Goal: Task Accomplishment & Management: Complete application form

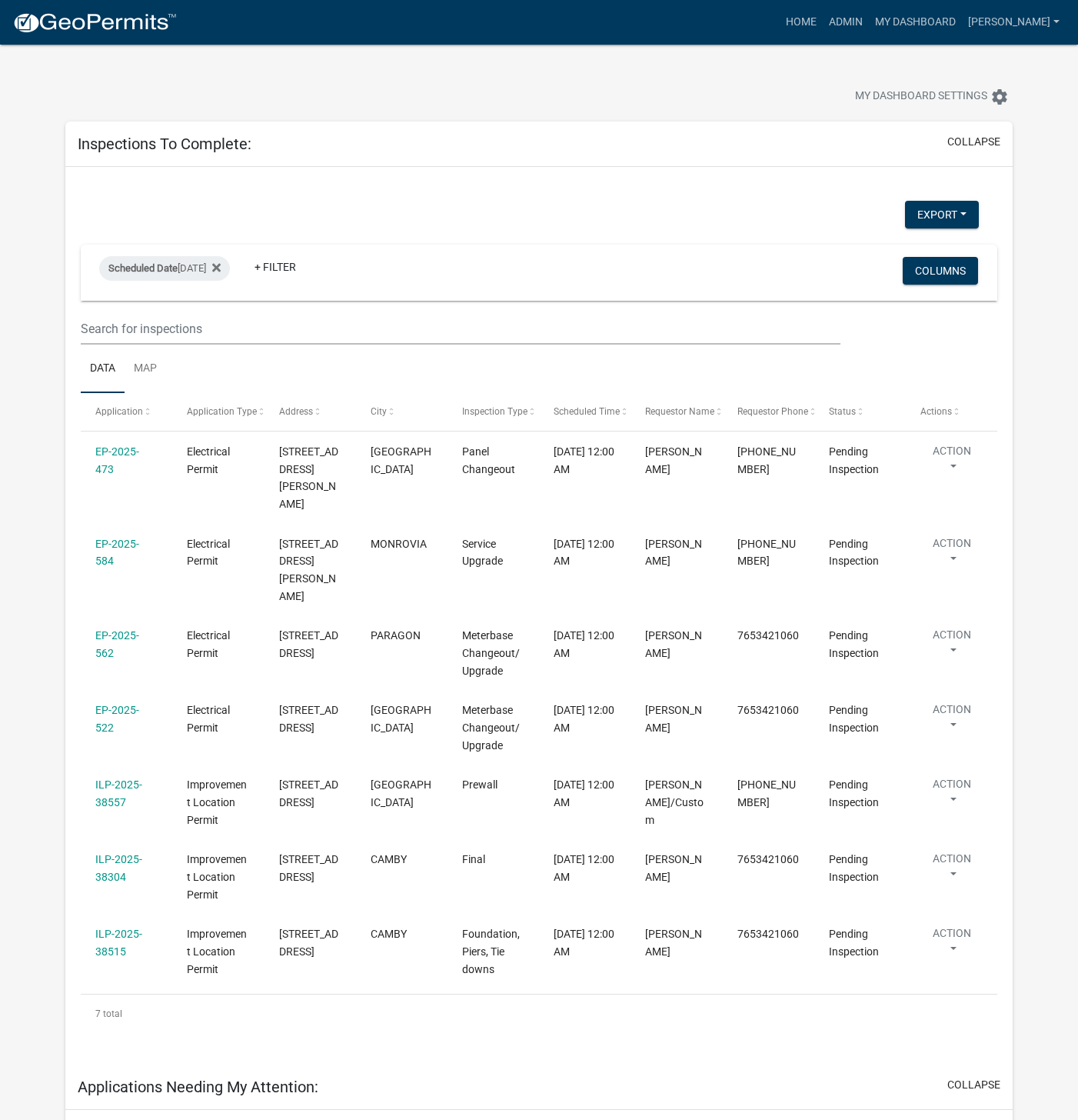
select select "1: 25"
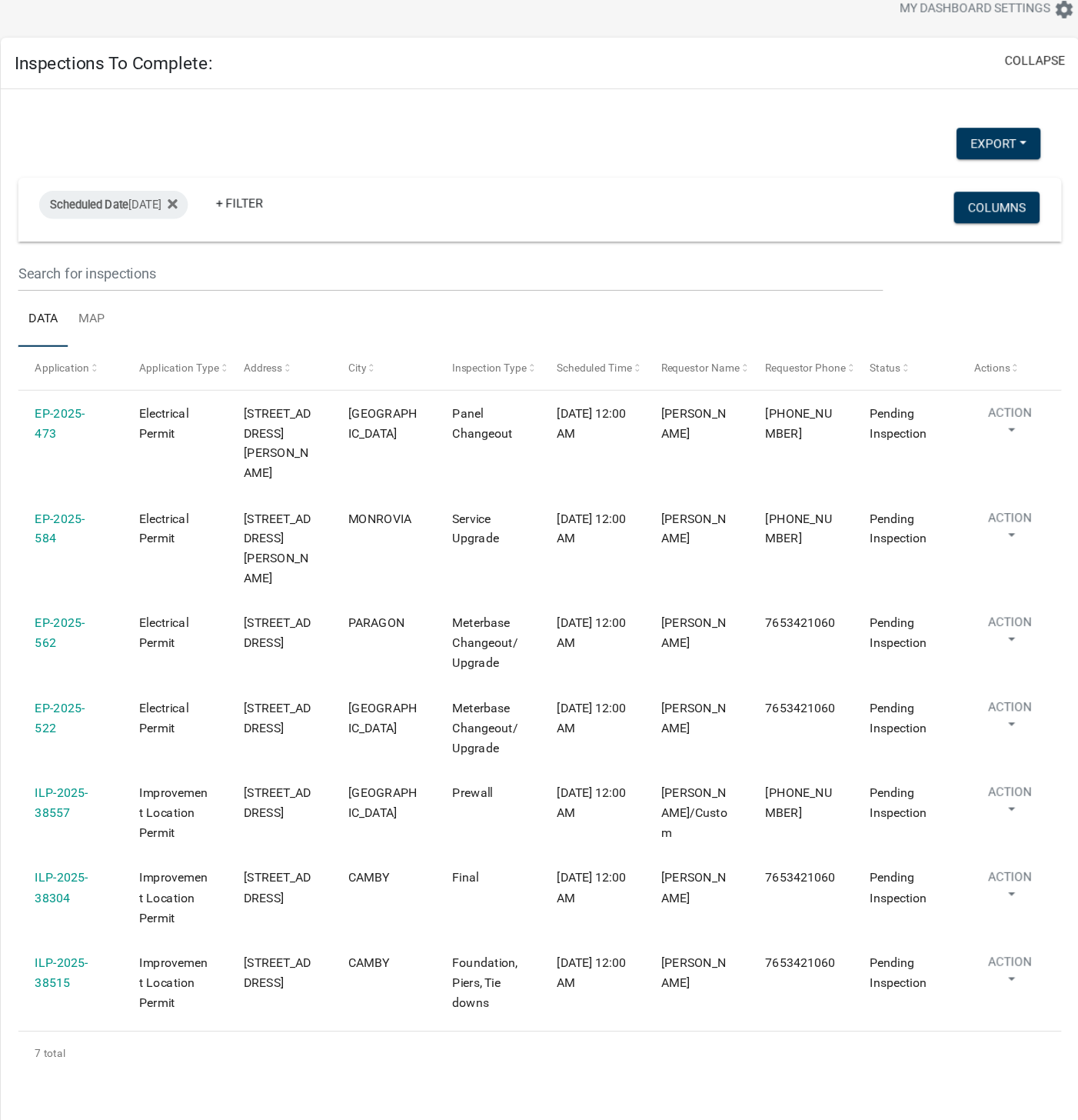
scroll to position [6, 0]
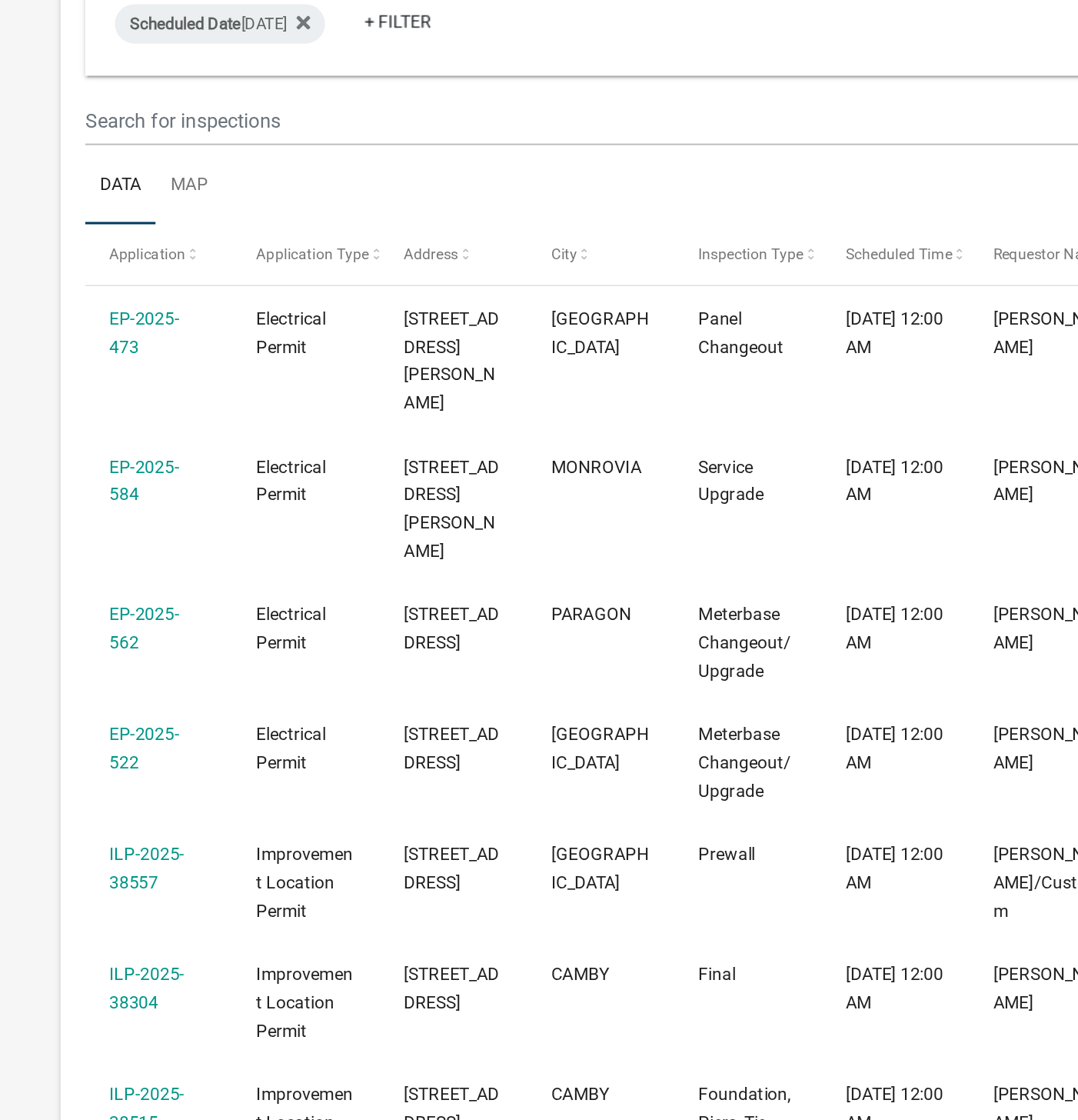
click at [134, 698] on link "EP-2025-522" at bounding box center [117, 713] width 44 height 30
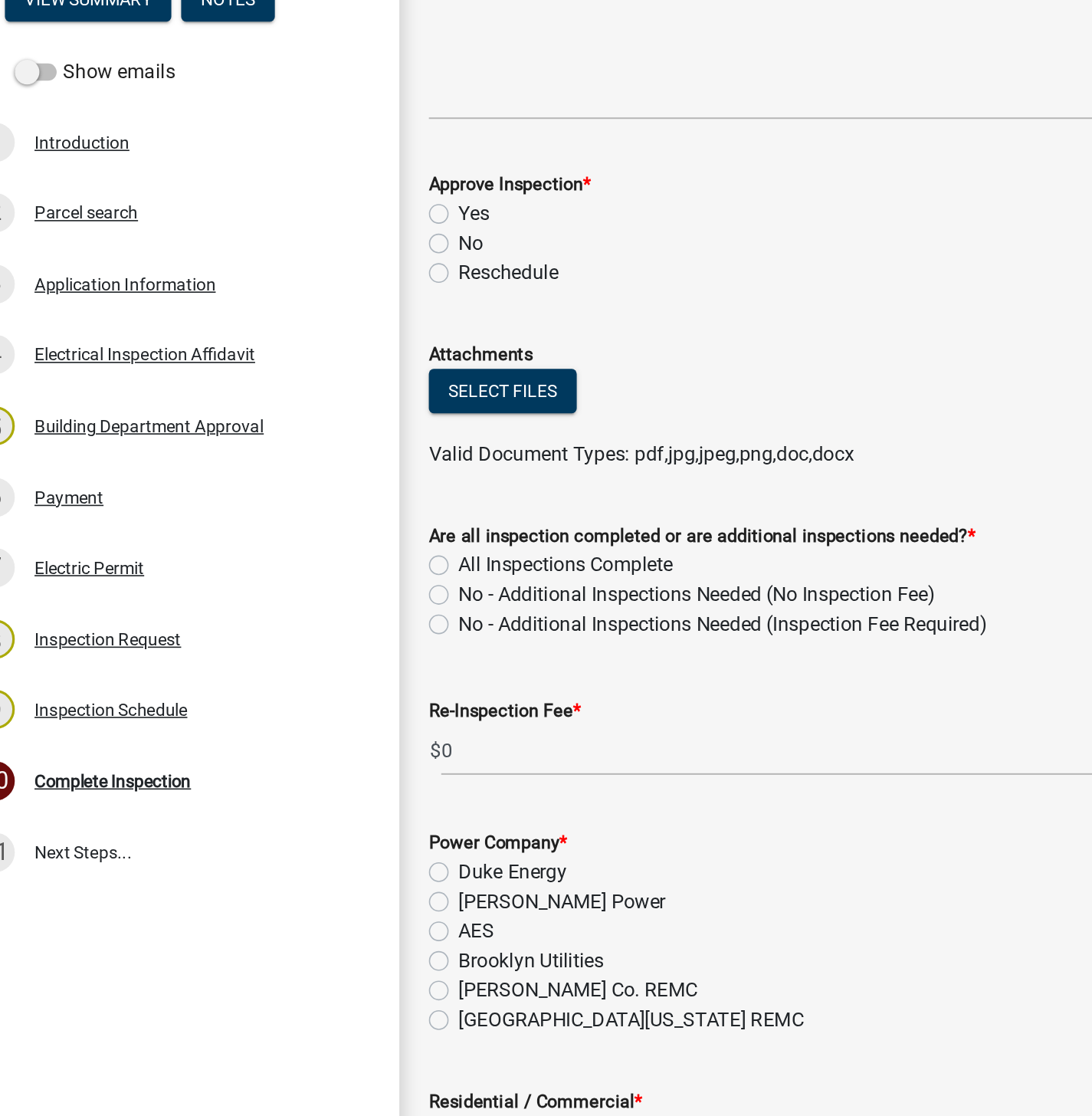
click at [313, 340] on label "Yes" at bounding box center [322, 341] width 19 height 18
click at [313, 340] on input "Yes" at bounding box center [318, 337] width 10 height 10
radio input "true"
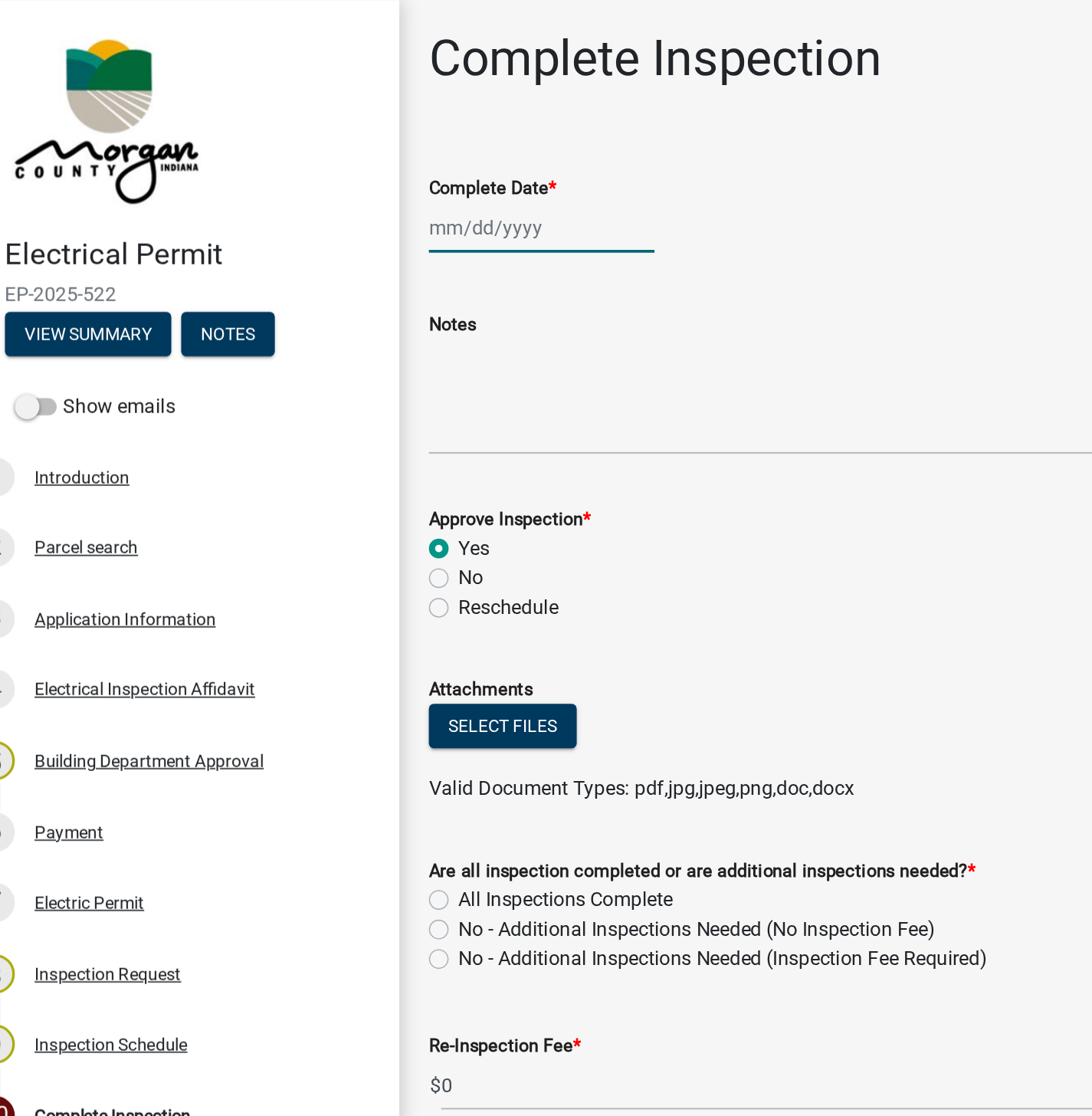
click at [349, 140] on div at bounding box center [364, 141] width 140 height 31
select select "9"
select select "2025"
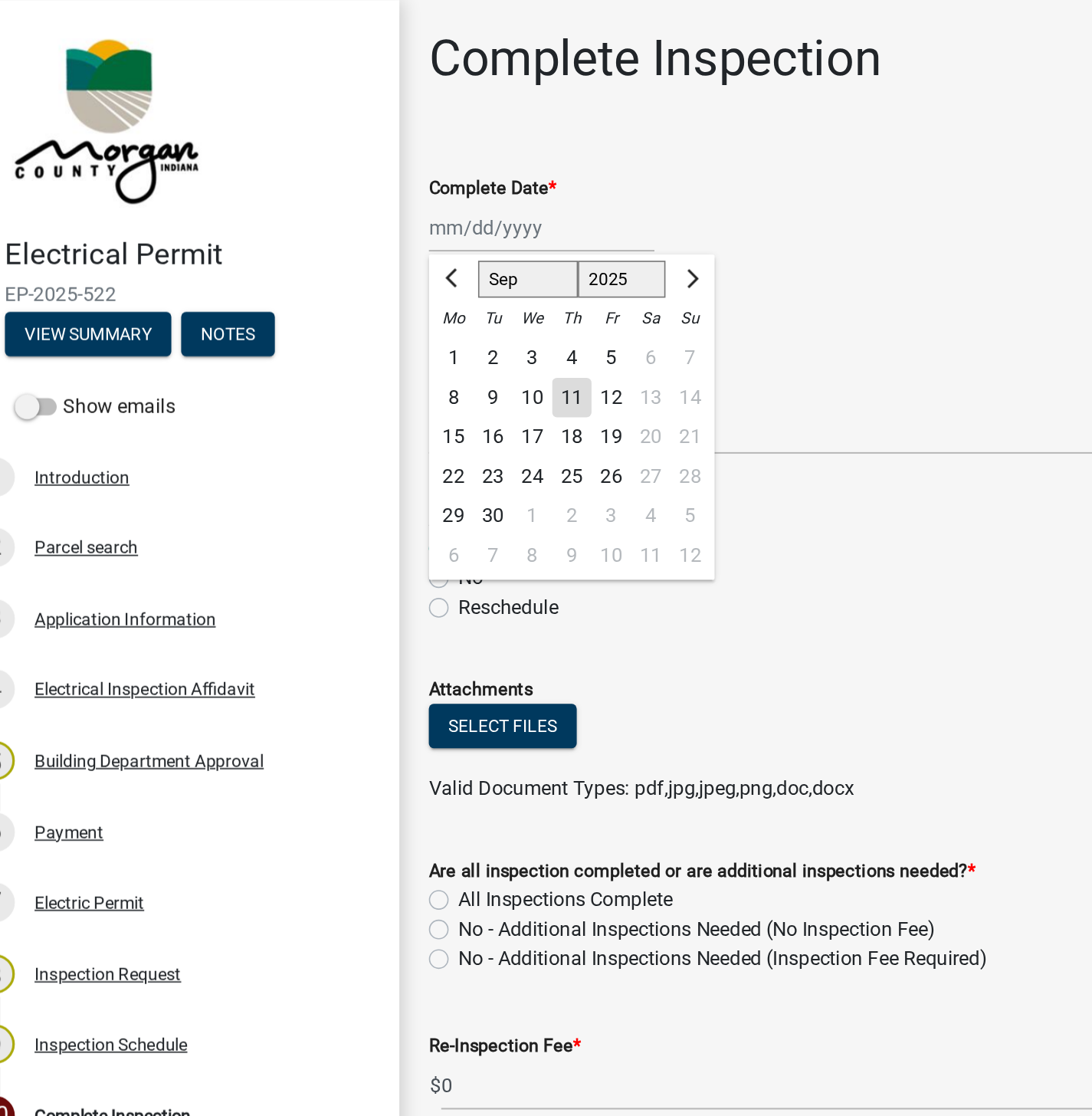
click at [388, 248] on div "11" at bounding box center [383, 247] width 25 height 25
type input "[DATE]"
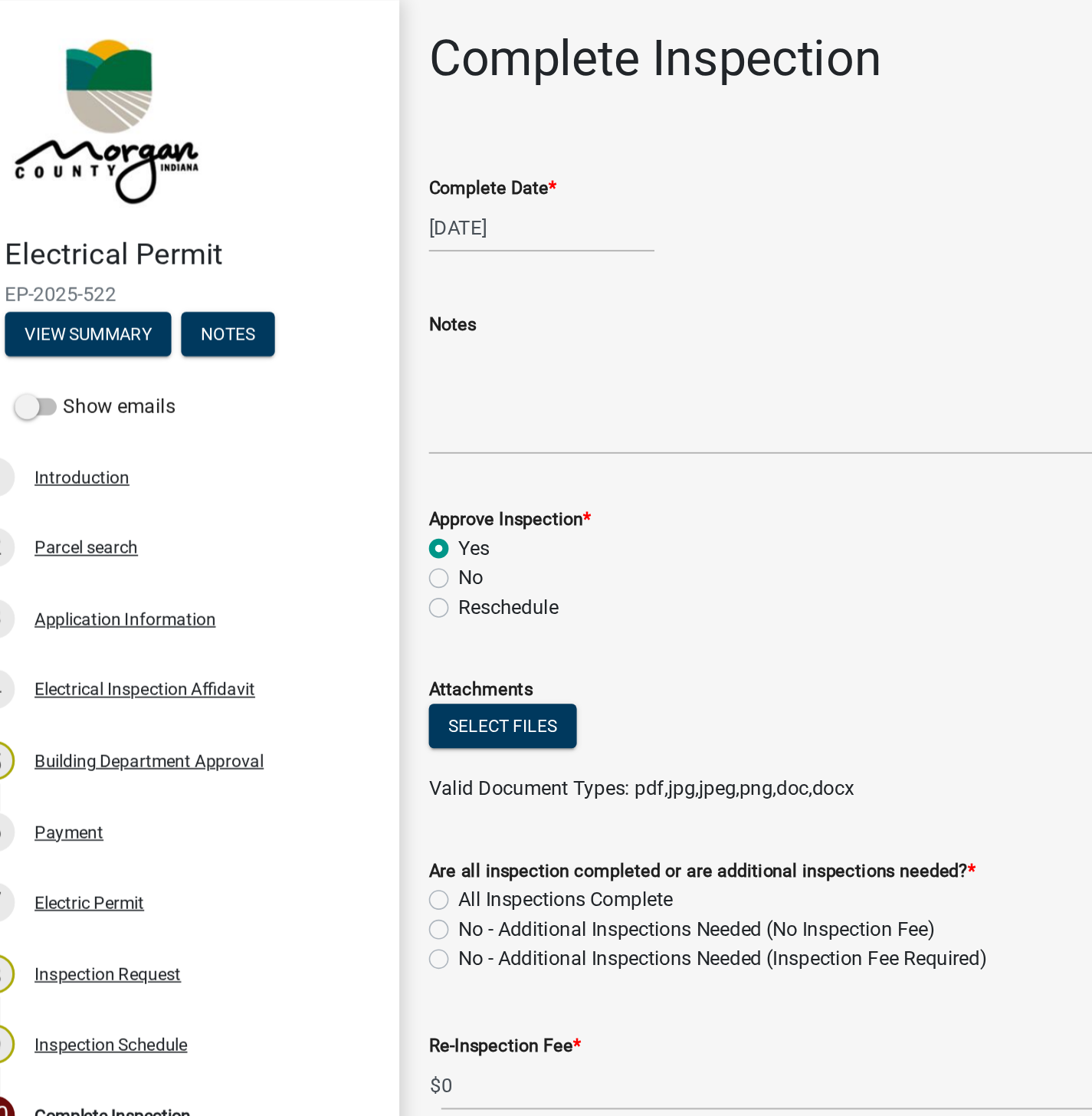
scroll to position [30, 0]
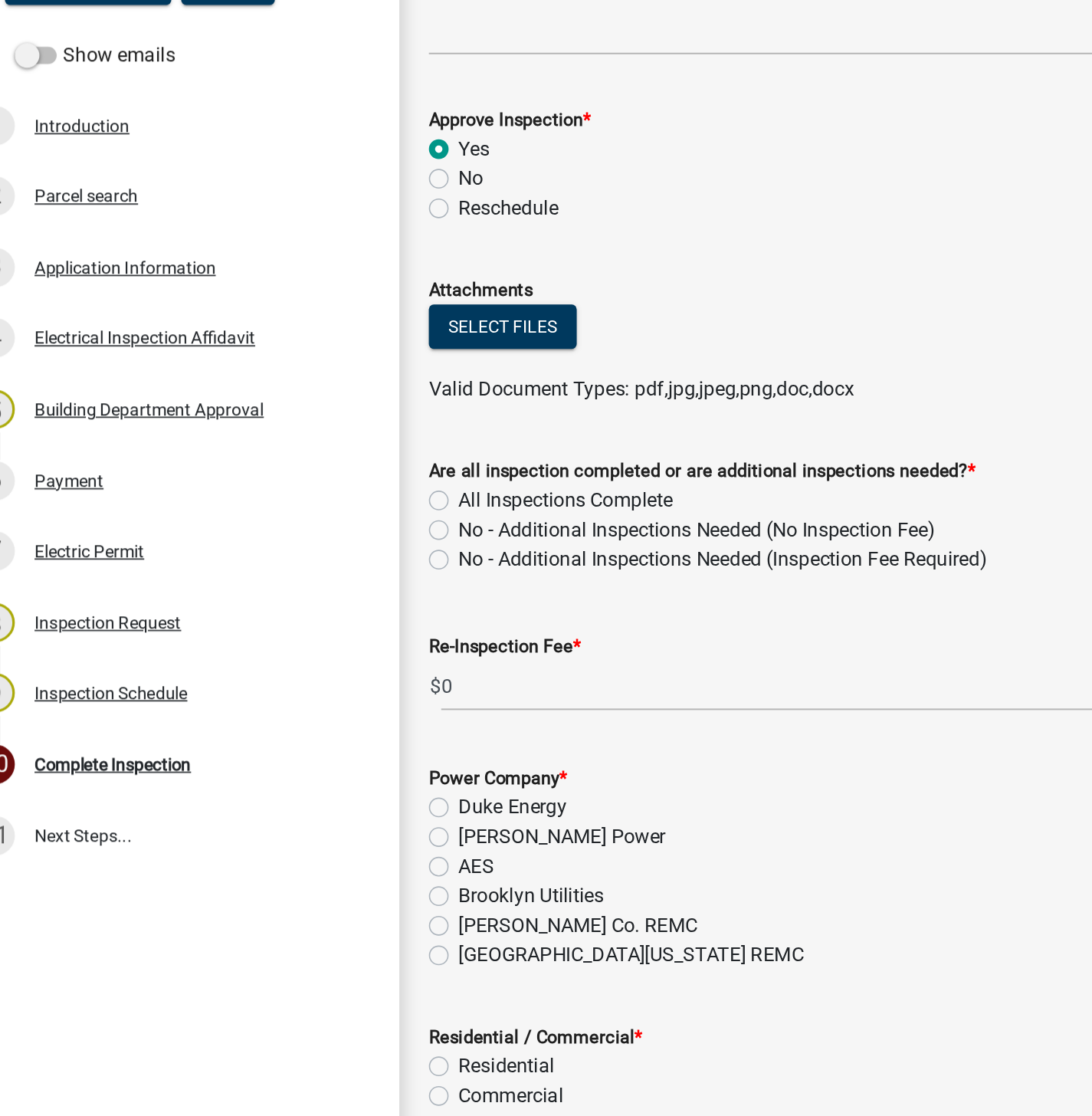
click at [313, 525] on label "All Inspections Complete" at bounding box center [379, 530] width 133 height 18
click at [313, 525] on input "All Inspections Complete" at bounding box center [318, 526] width 10 height 10
radio input "true"
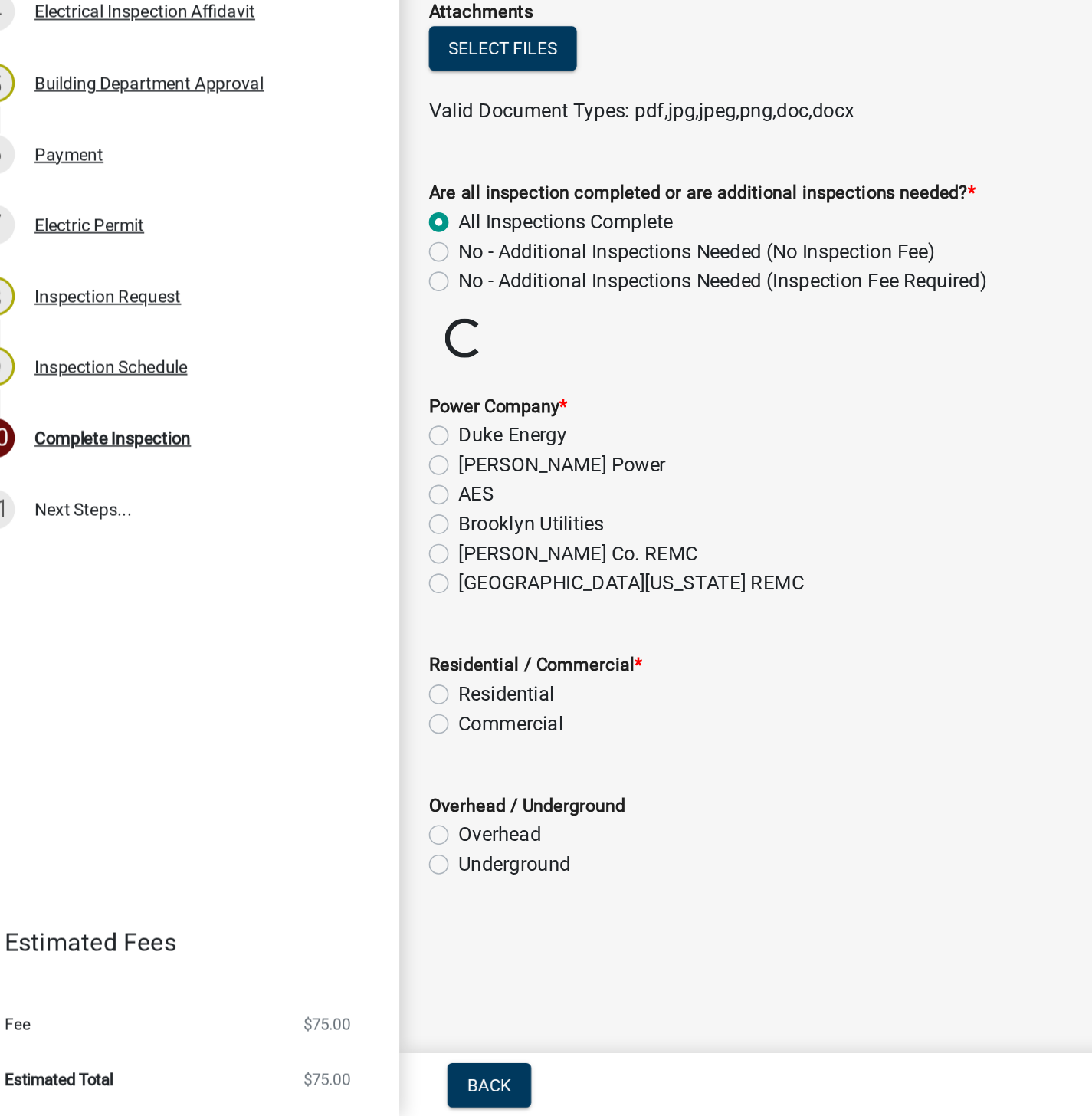
scroll to position [0, 0]
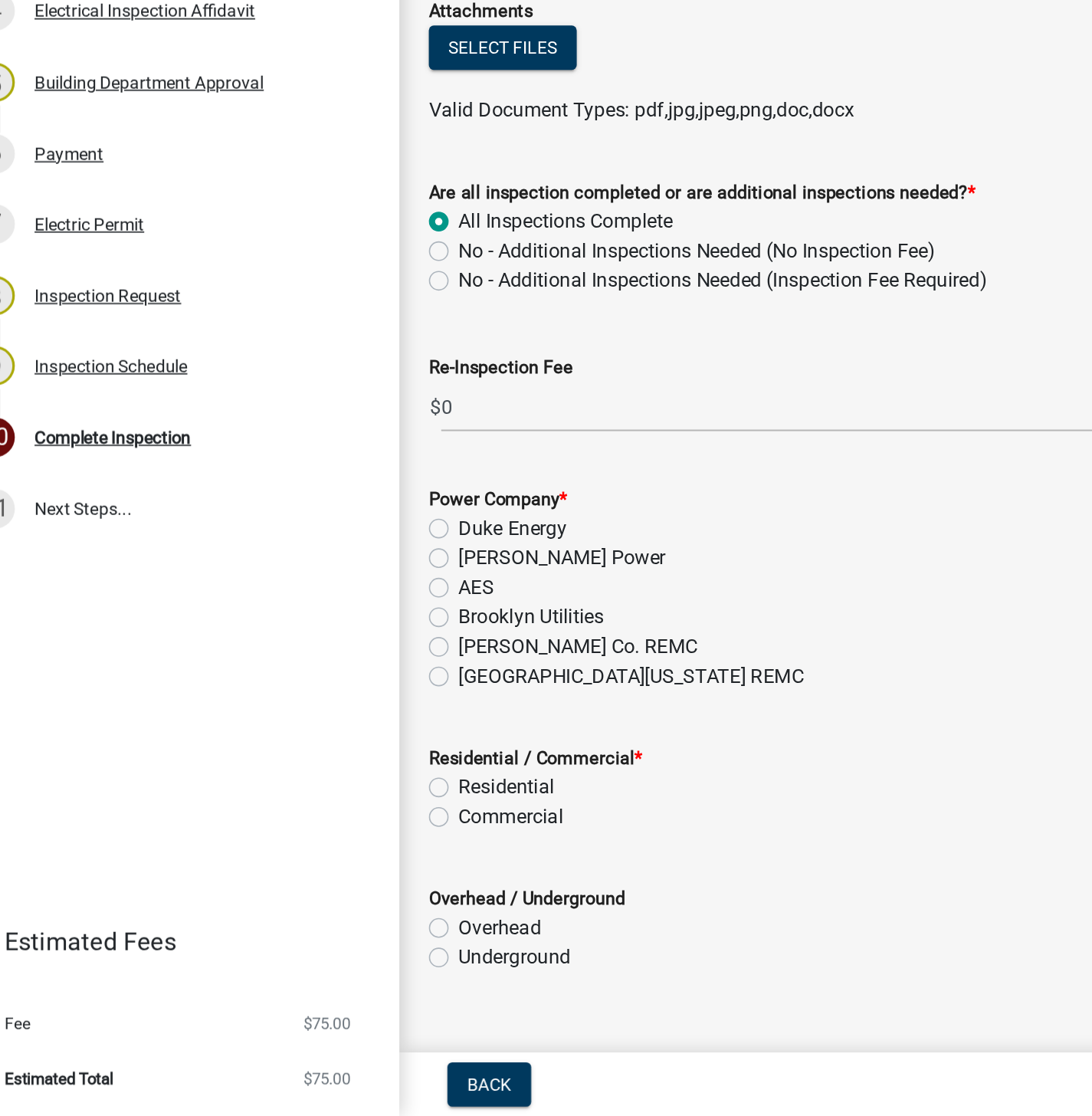
click at [313, 842] on label "[GEOGRAPHIC_DATA][US_STATE] REMC" at bounding box center [420, 842] width 214 height 18
click at [313, 842] on input "[GEOGRAPHIC_DATA][US_STATE] REMC" at bounding box center [318, 838] width 10 height 10
radio input "true"
click at [313, 911] on label "Residential" at bounding box center [342, 911] width 60 height 18
click at [313, 911] on input "Residential" at bounding box center [318, 907] width 10 height 10
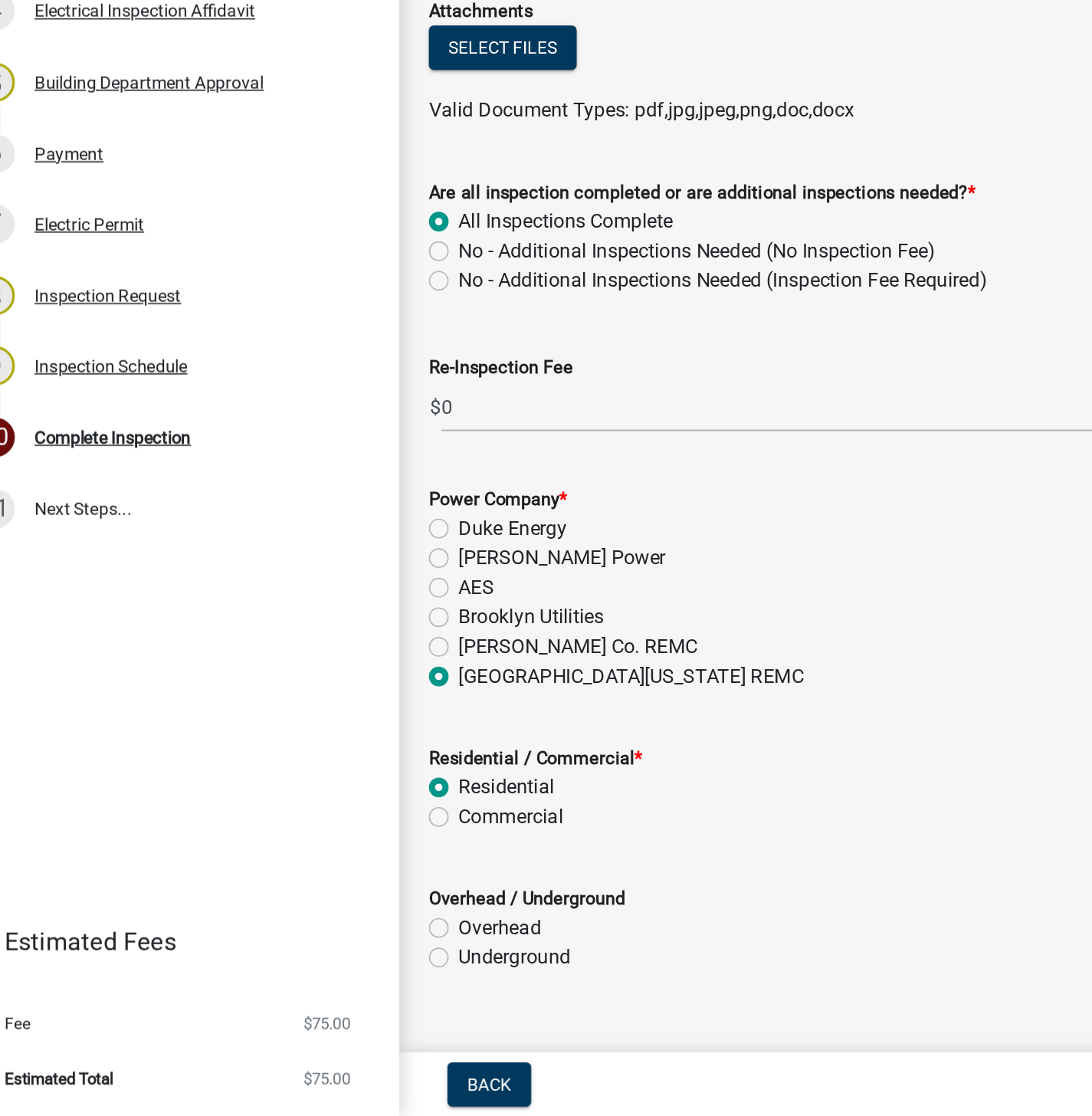
radio input "true"
click at [313, 1018] on label "Underground" at bounding box center [347, 1017] width 70 height 18
click at [313, 1017] on input "Underground" at bounding box center [318, 1013] width 10 height 10
radio input "true"
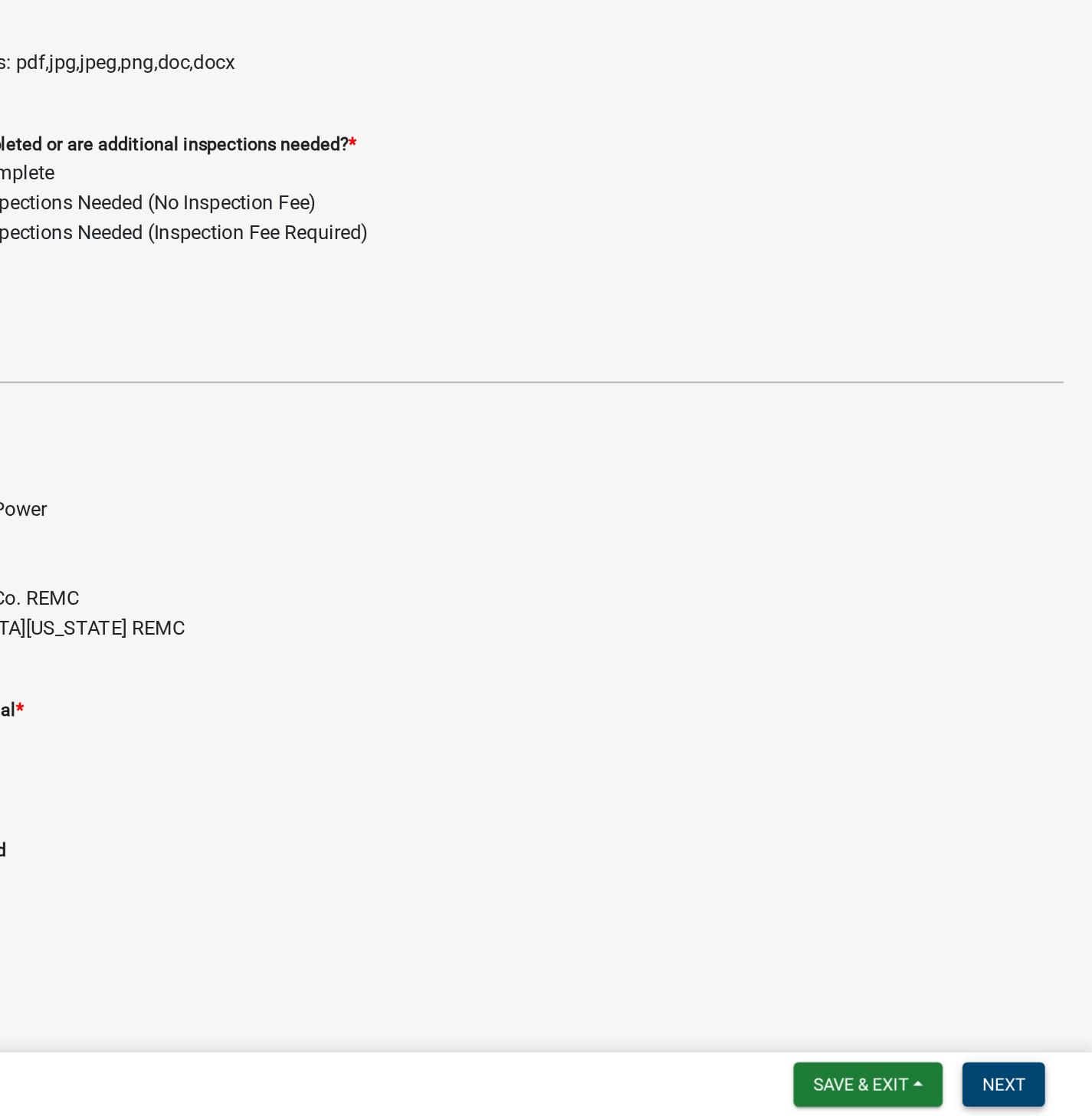
click at [1041, 1085] on button "Next" at bounding box center [1036, 1096] width 52 height 28
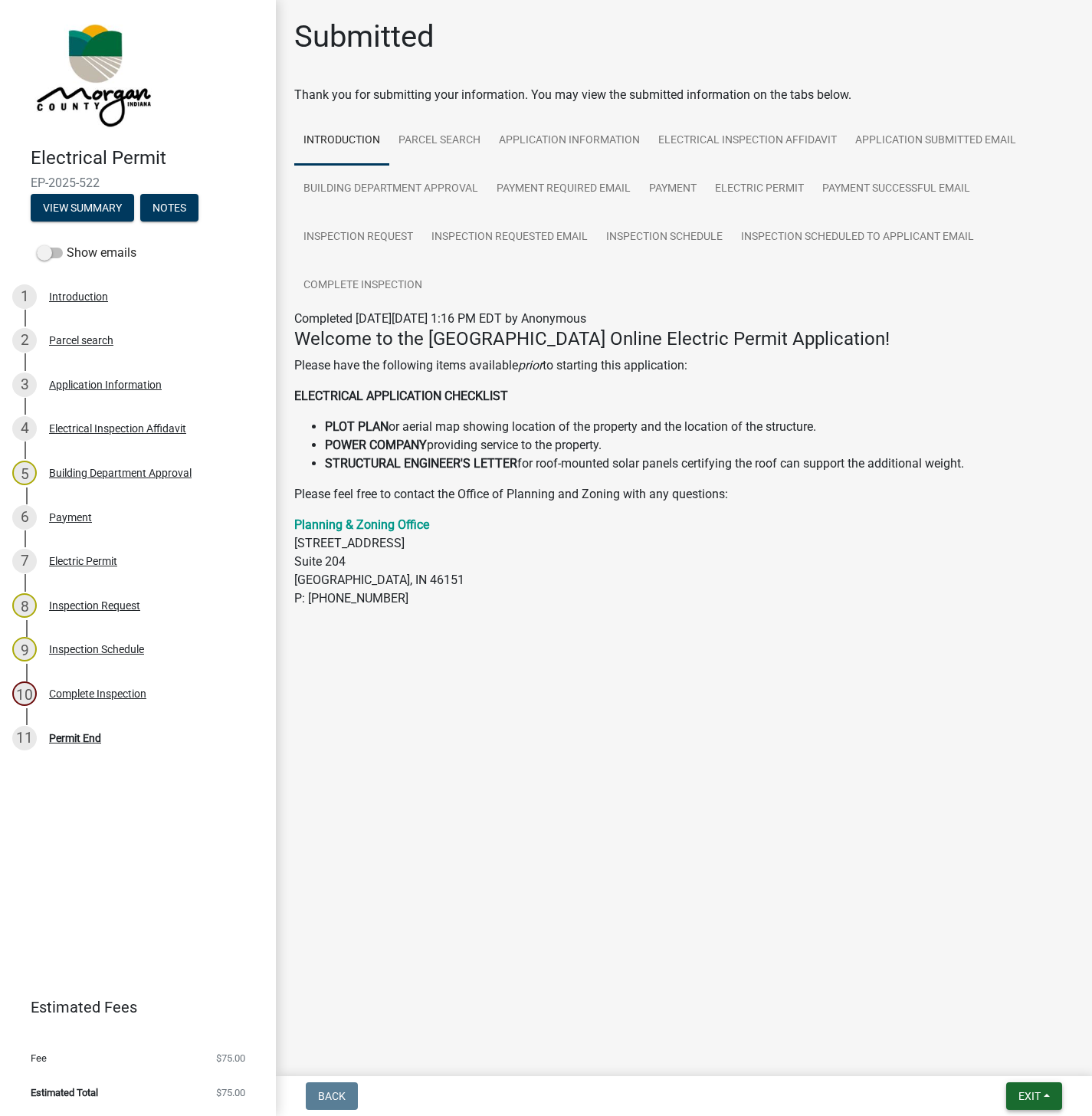
click at [1047, 1095] on button "Exit" at bounding box center [1034, 1096] width 56 height 28
click at [1012, 1053] on button "Save & Exit" at bounding box center [1000, 1056] width 122 height 37
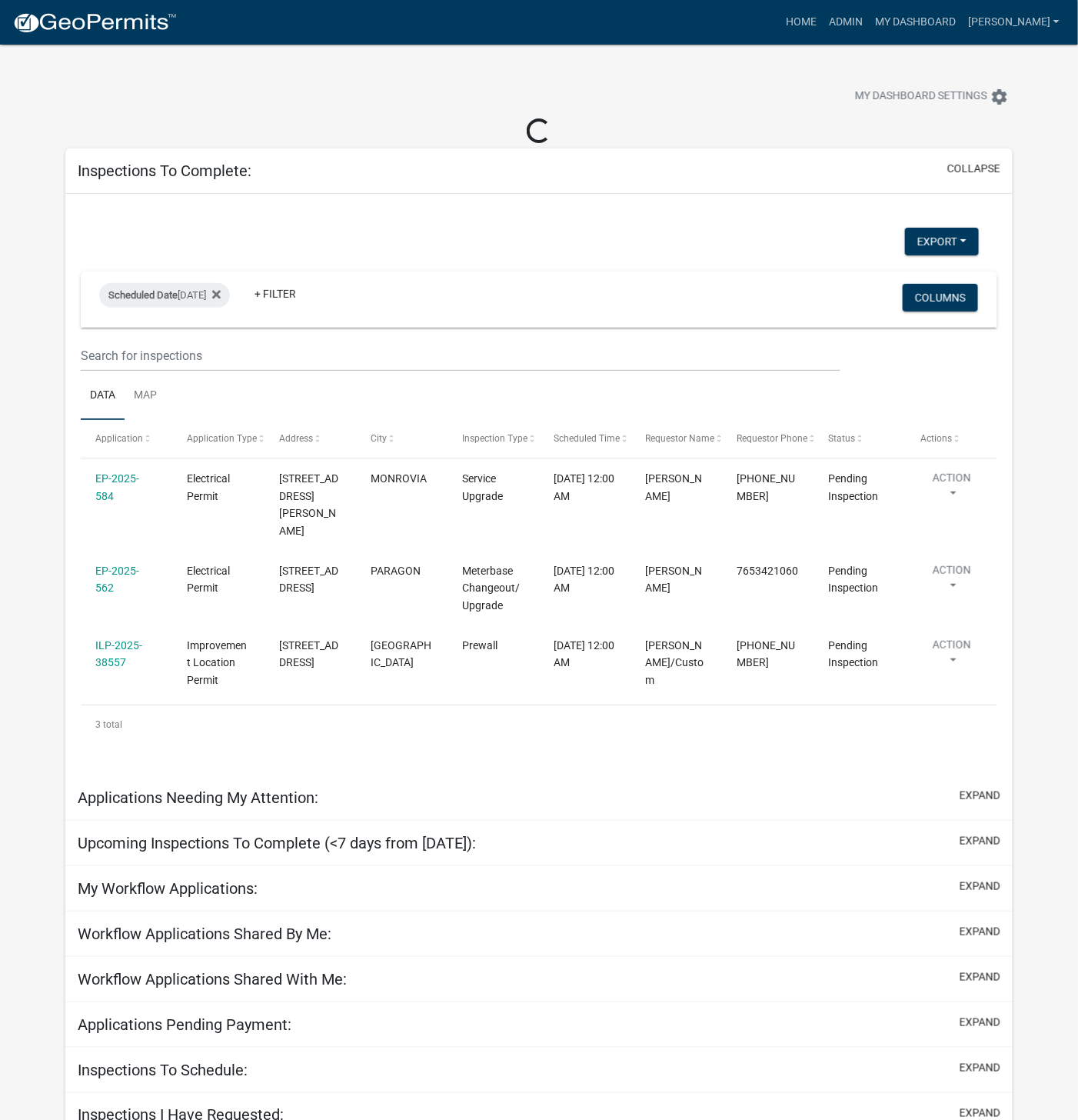
select select "1: 25"
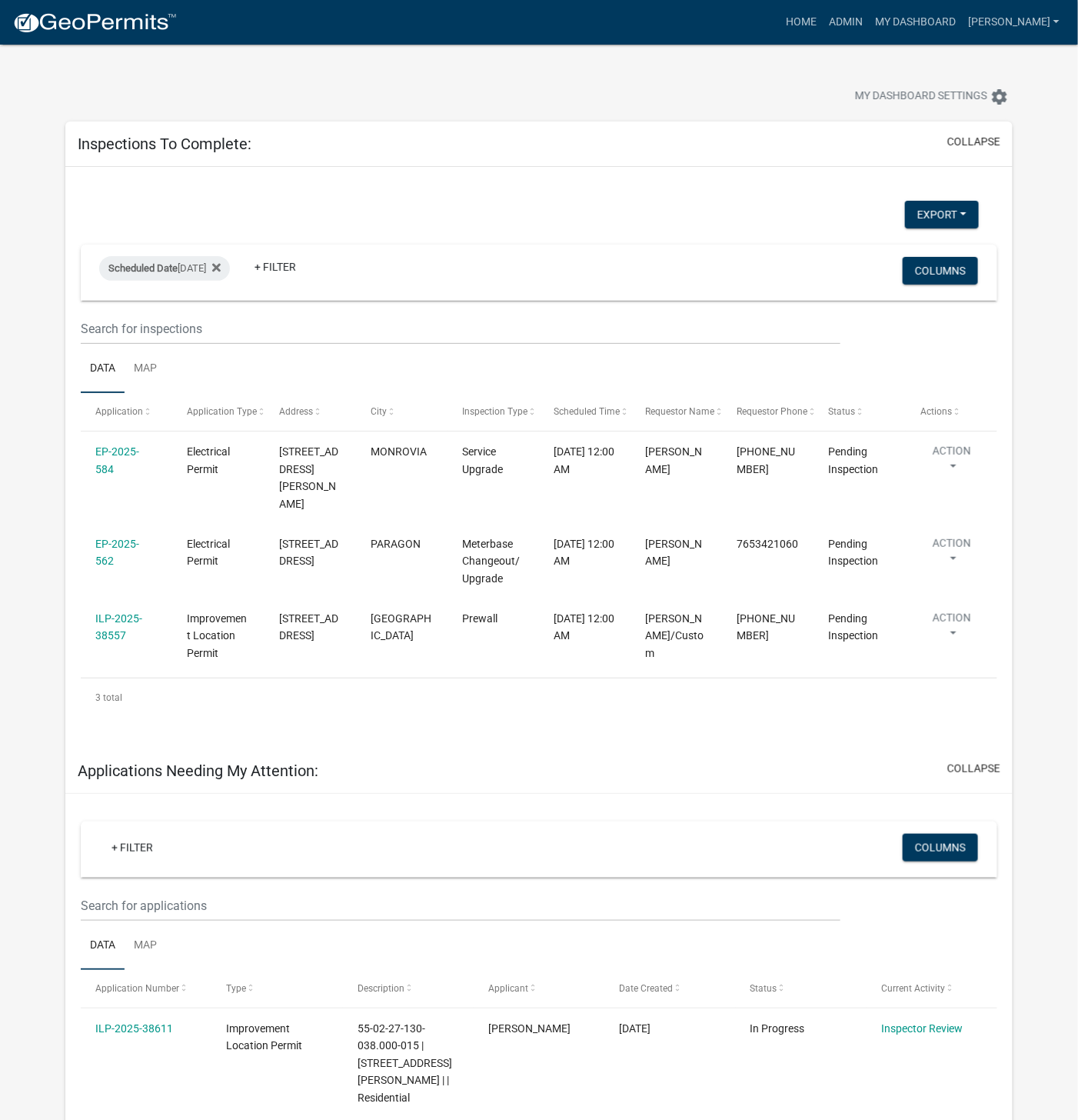
scroll to position [12, 0]
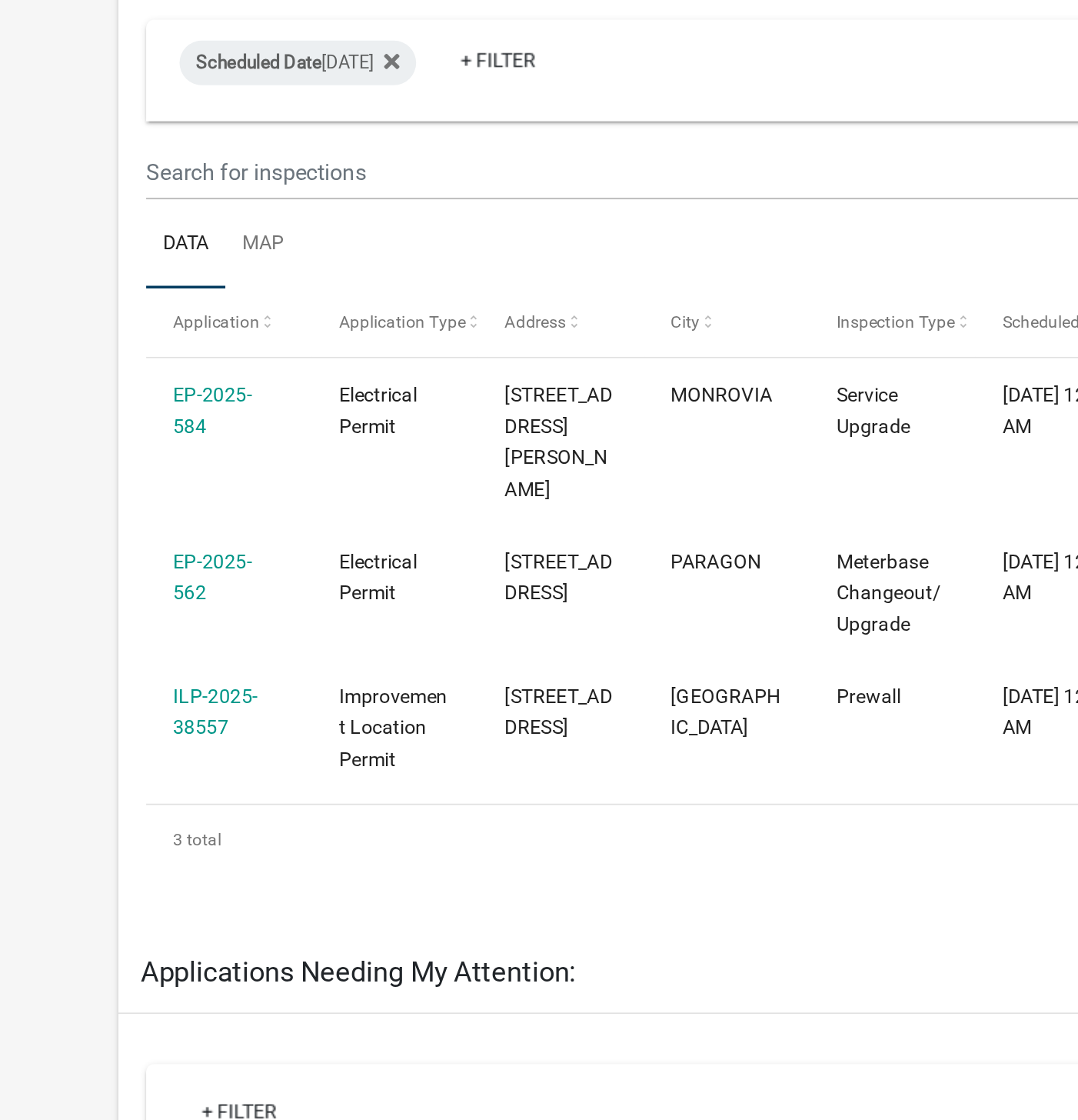
click at [116, 600] on link "ILP-2025-38557" at bounding box center [119, 615] width 47 height 30
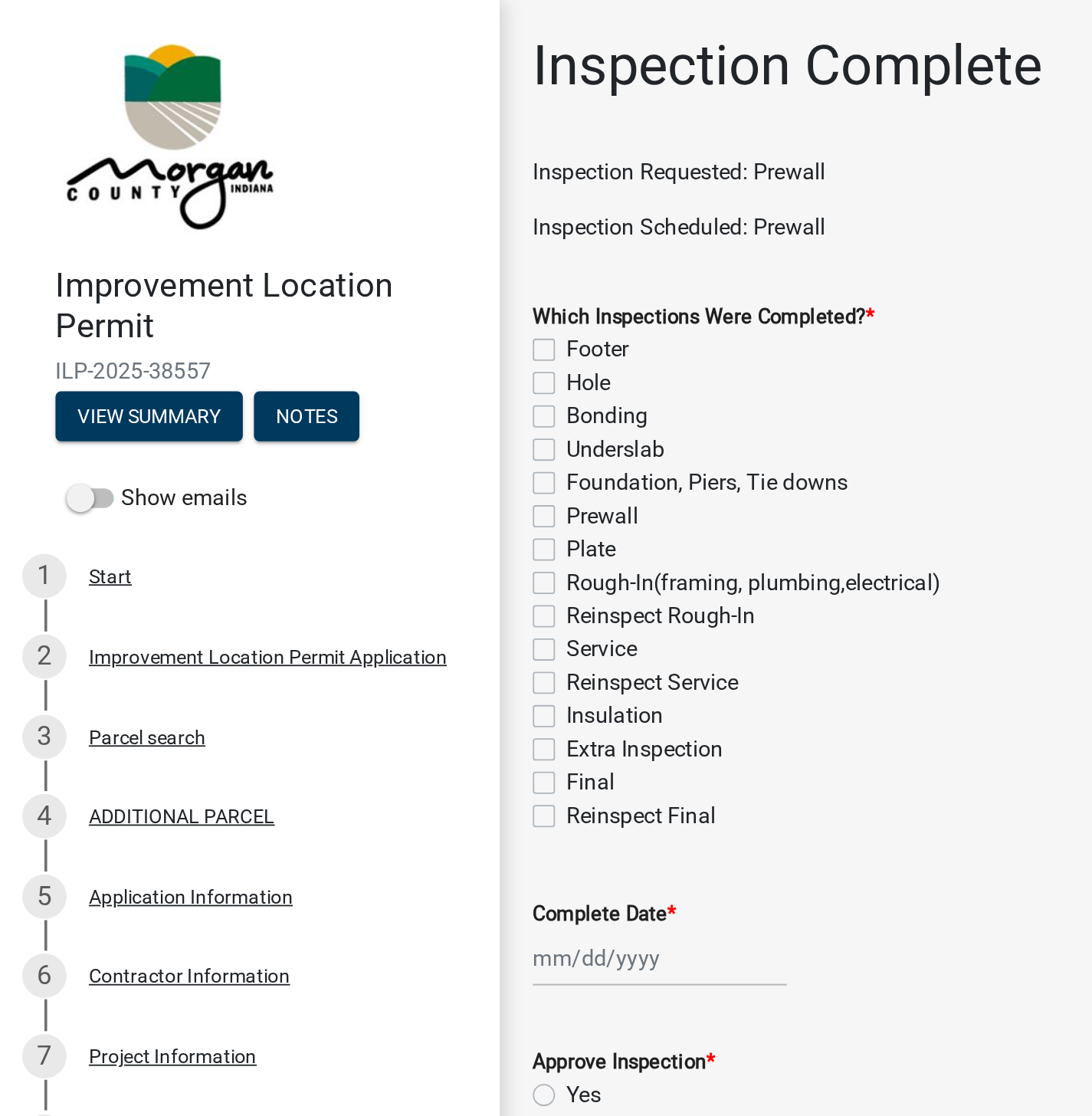
click at [313, 286] on label "Prewall" at bounding box center [333, 285] width 40 height 18
click at [313, 286] on input "Prewall" at bounding box center [318, 281] width 10 height 10
checkbox input "true"
checkbox input "false"
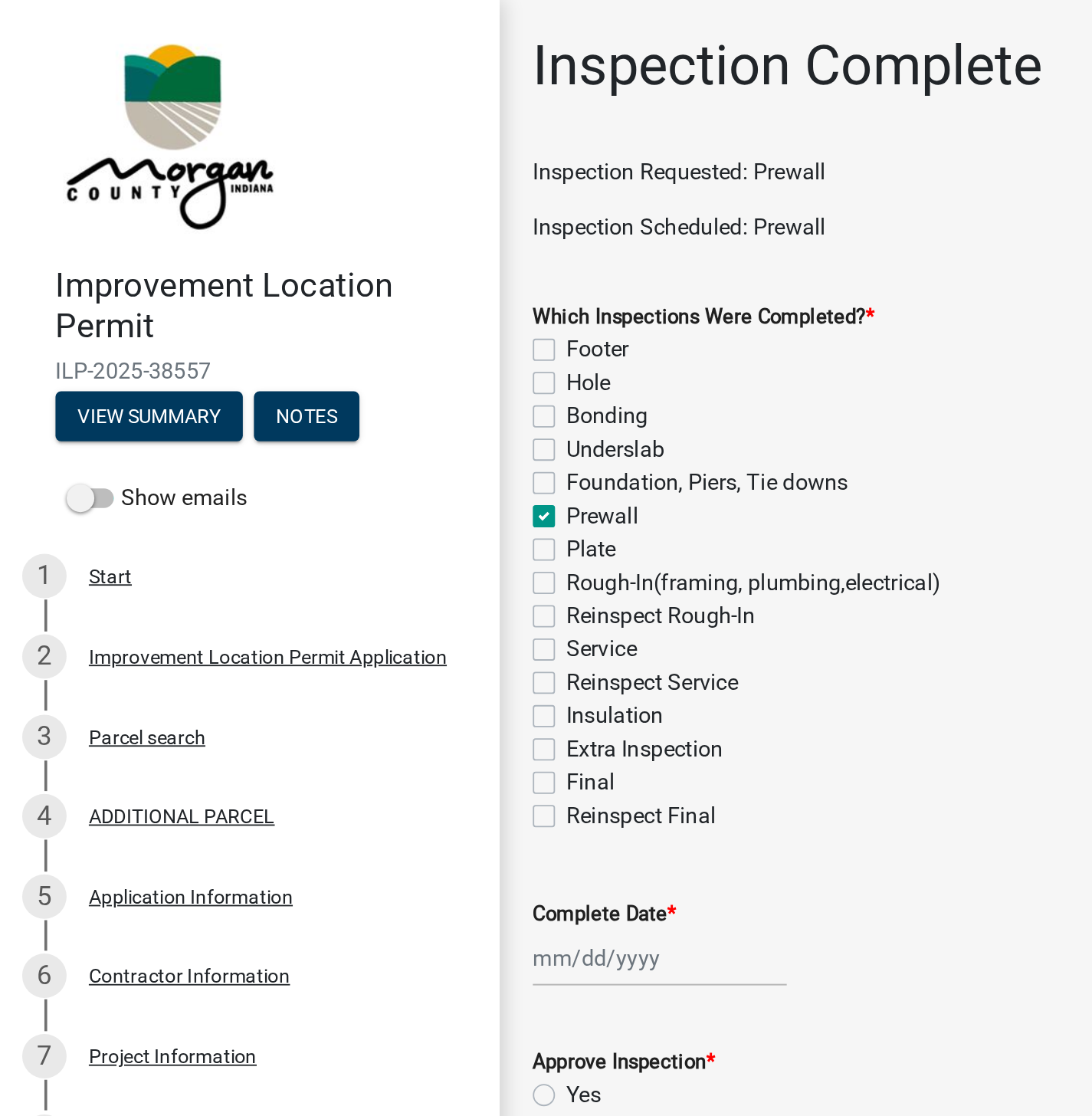
checkbox input "false"
checkbox input "true"
checkbox input "false"
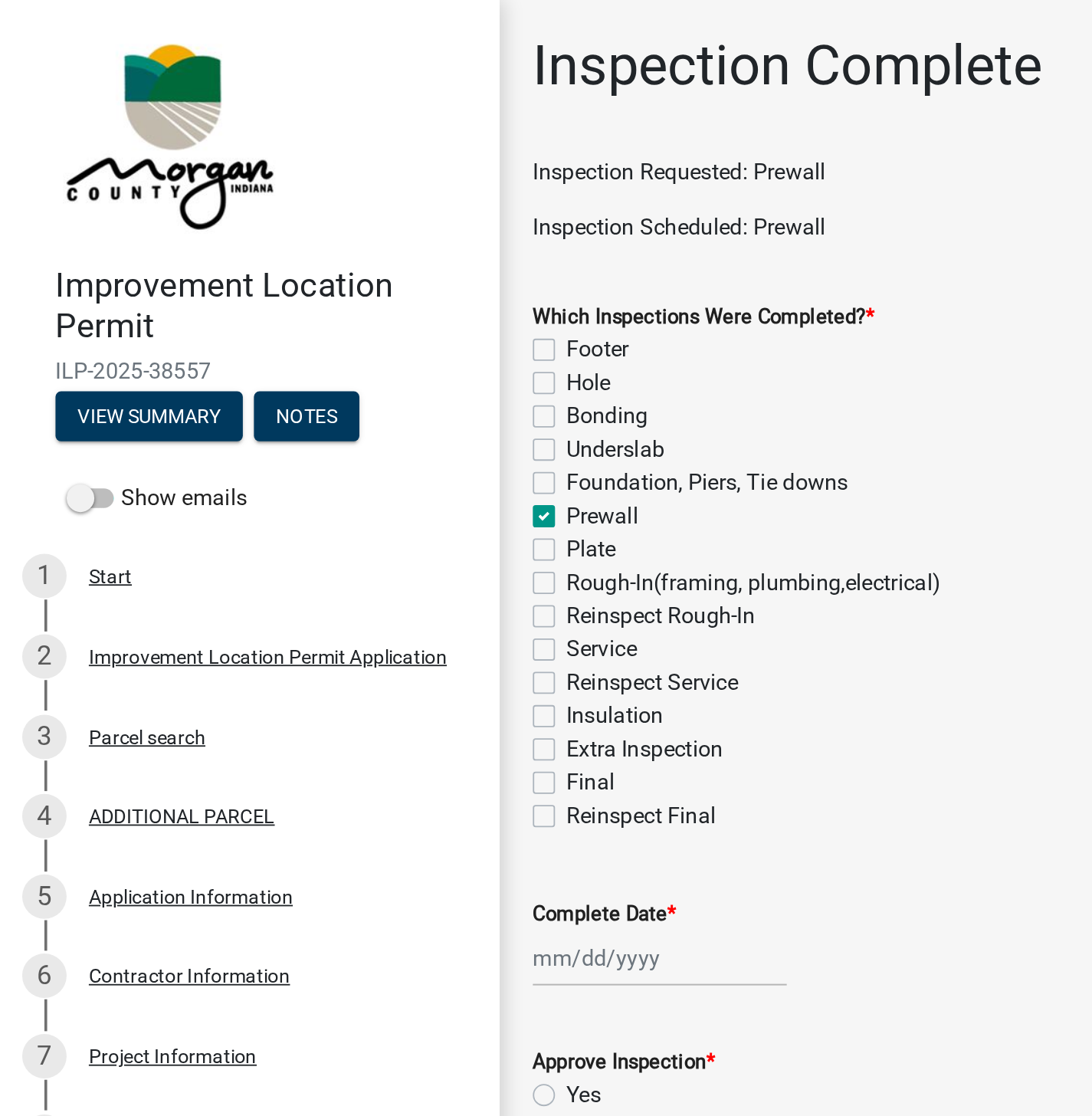
checkbox input "false"
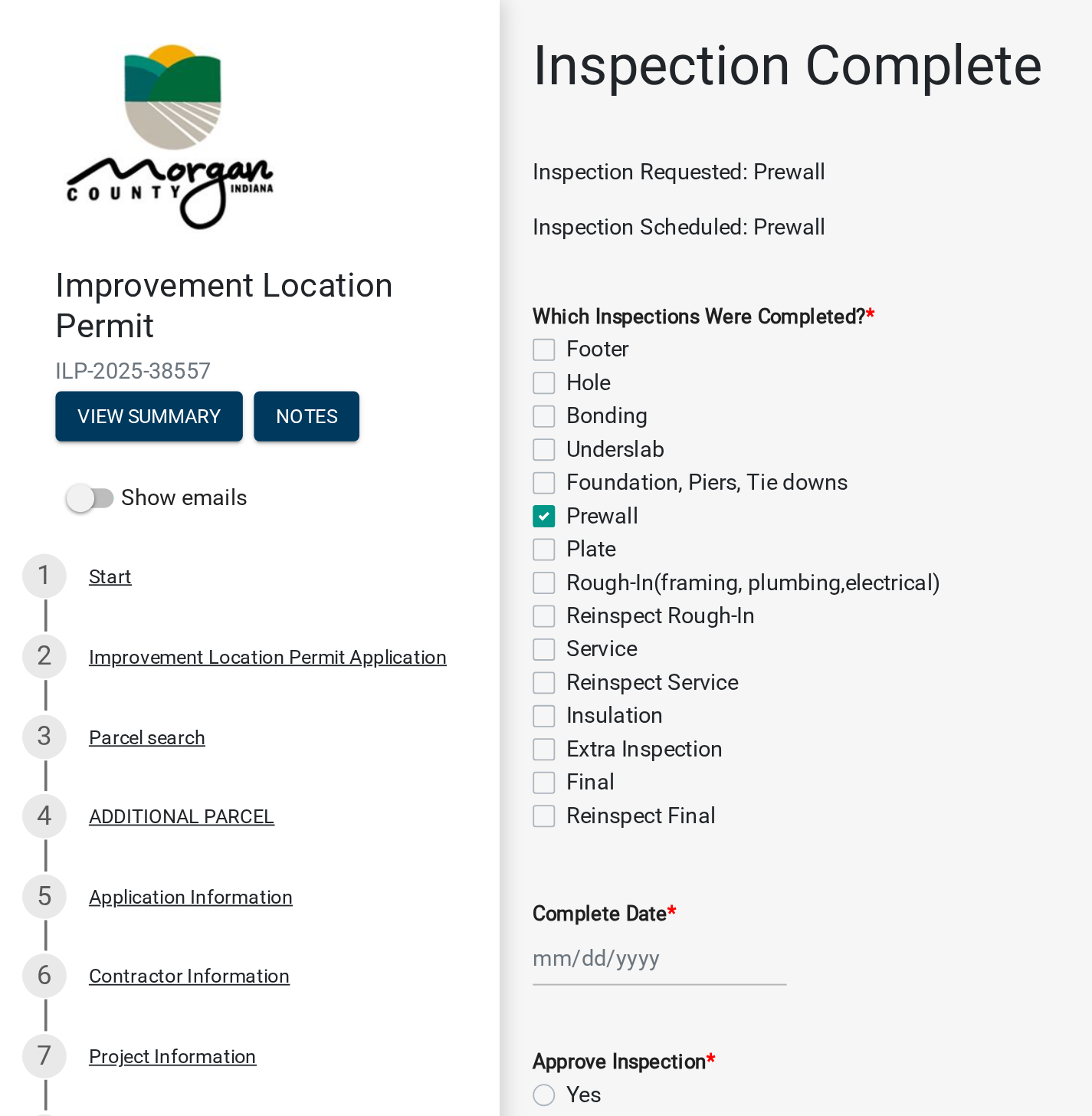
checkbox input "false"
click at [336, 525] on div at bounding box center [364, 529] width 140 height 31
select select "9"
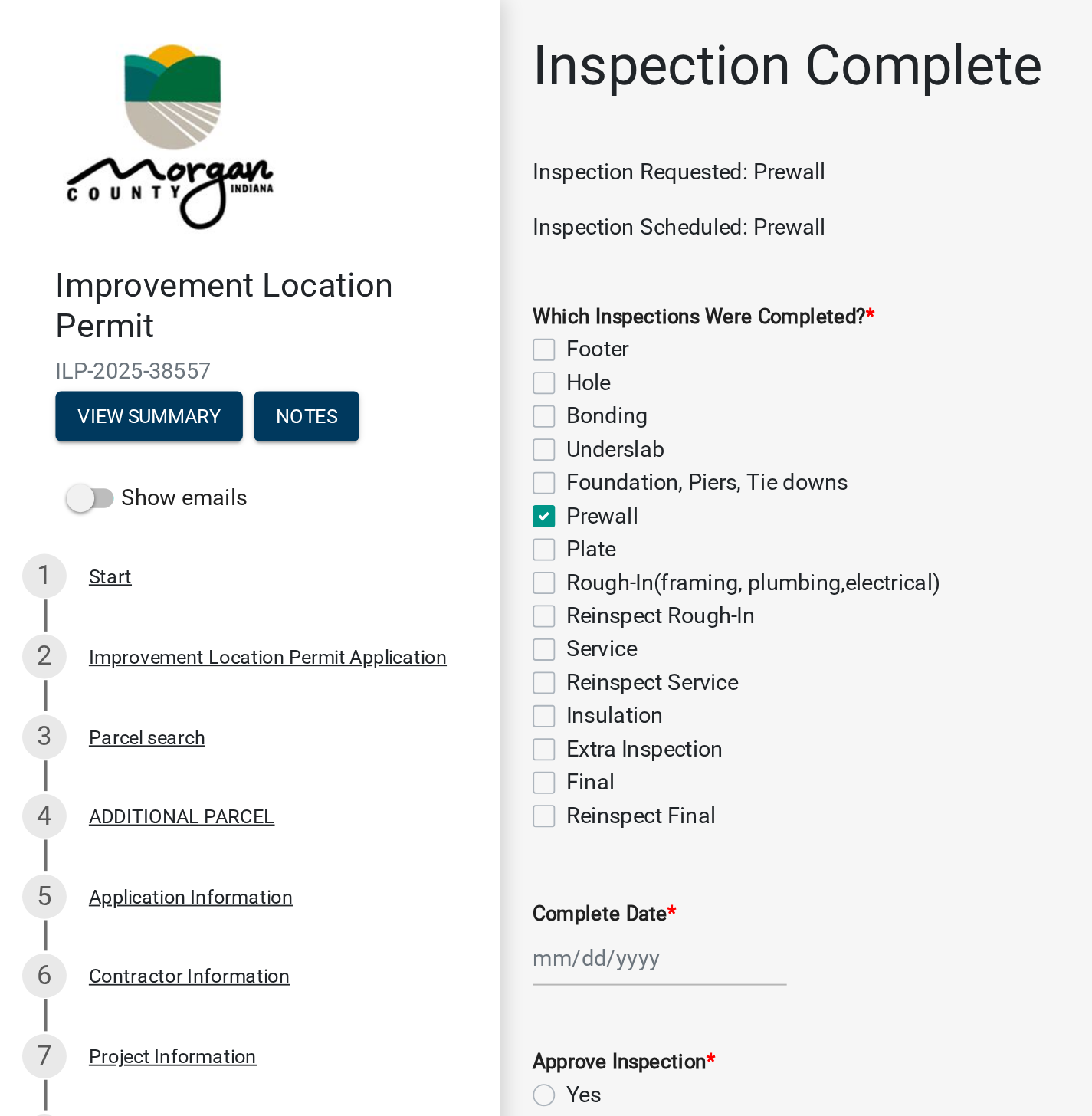
select select "2025"
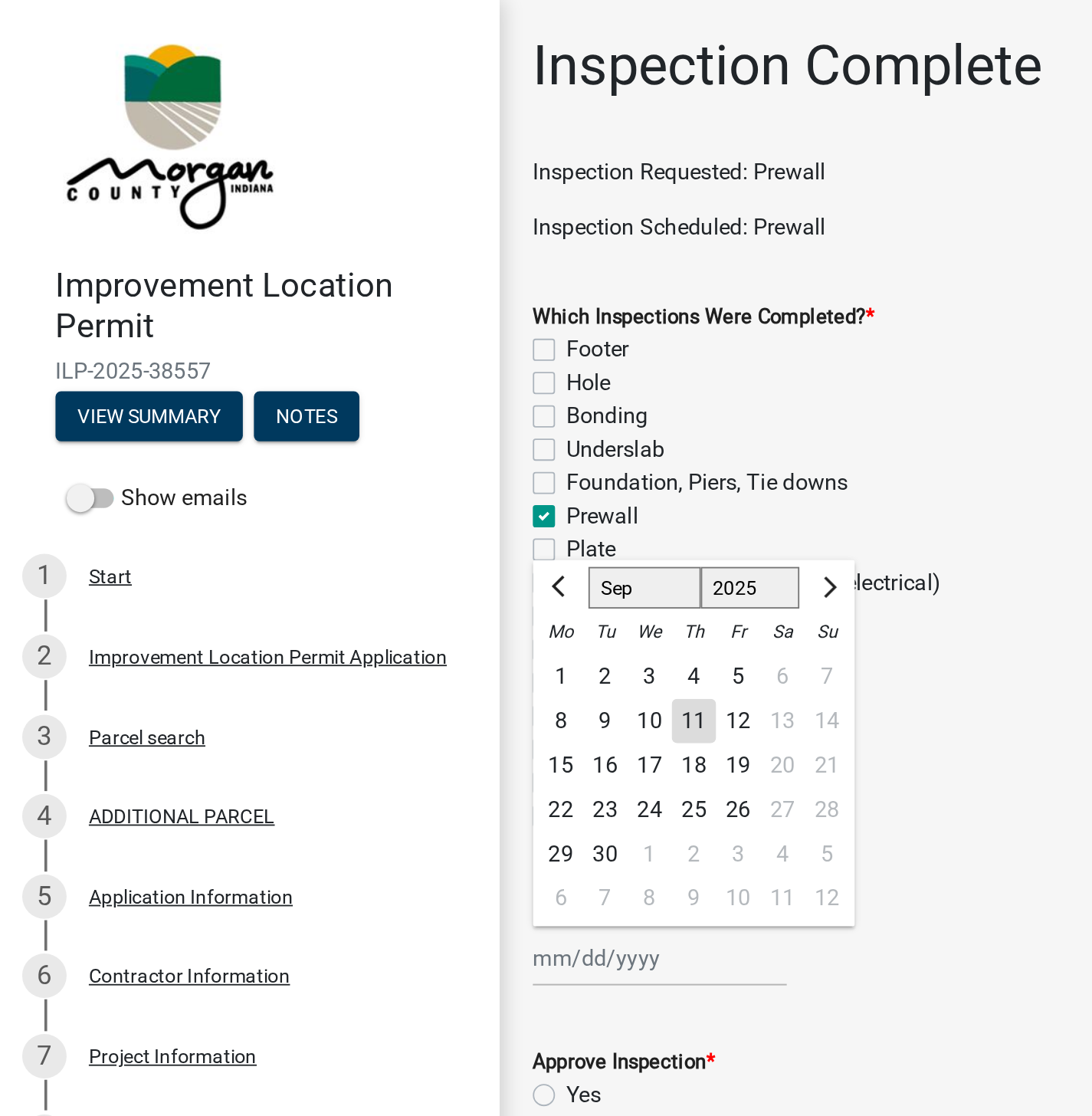
click at [384, 397] on div "11" at bounding box center [383, 398] width 25 height 25
type input "[DATE]"
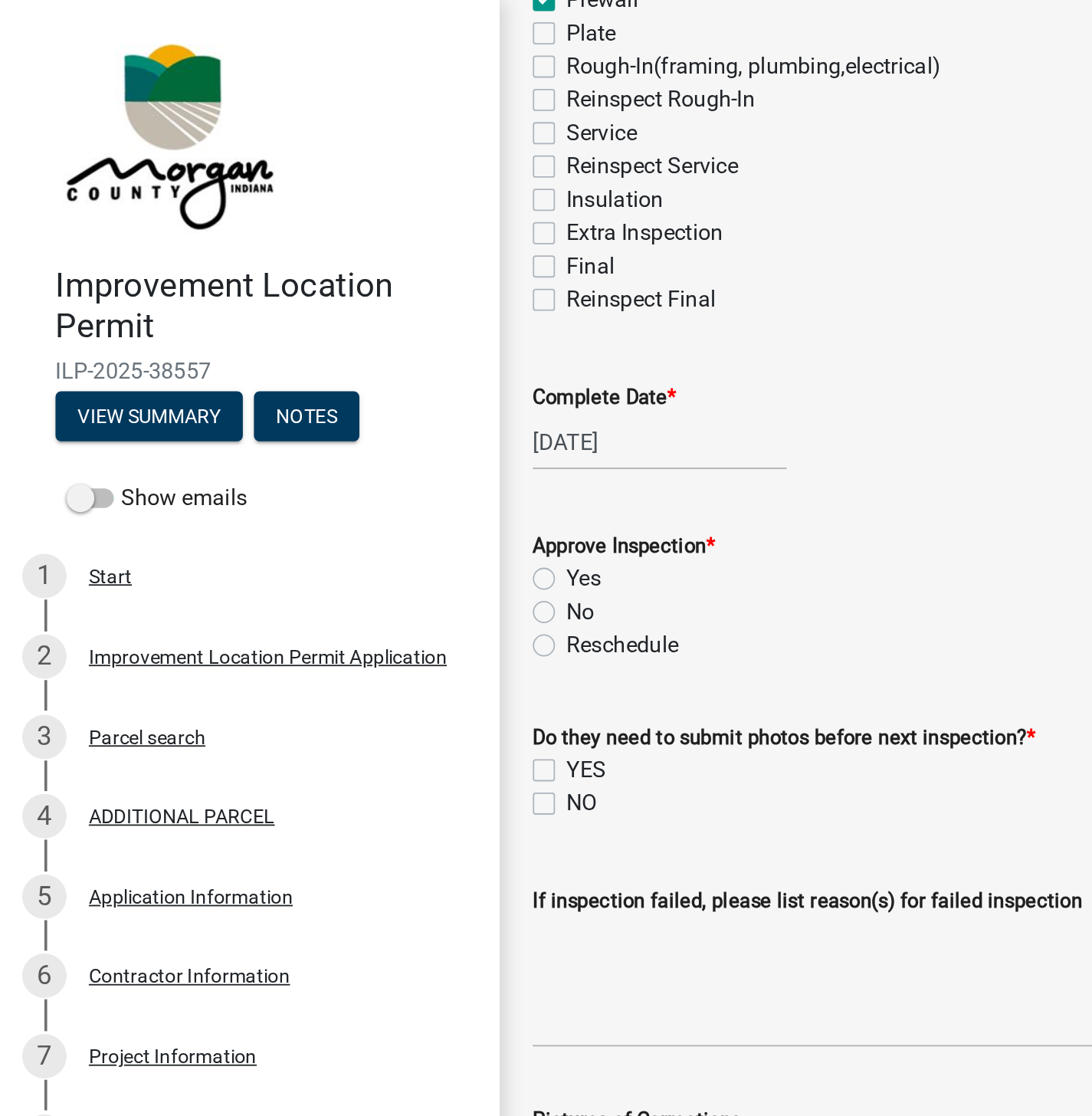
scroll to position [292, 0]
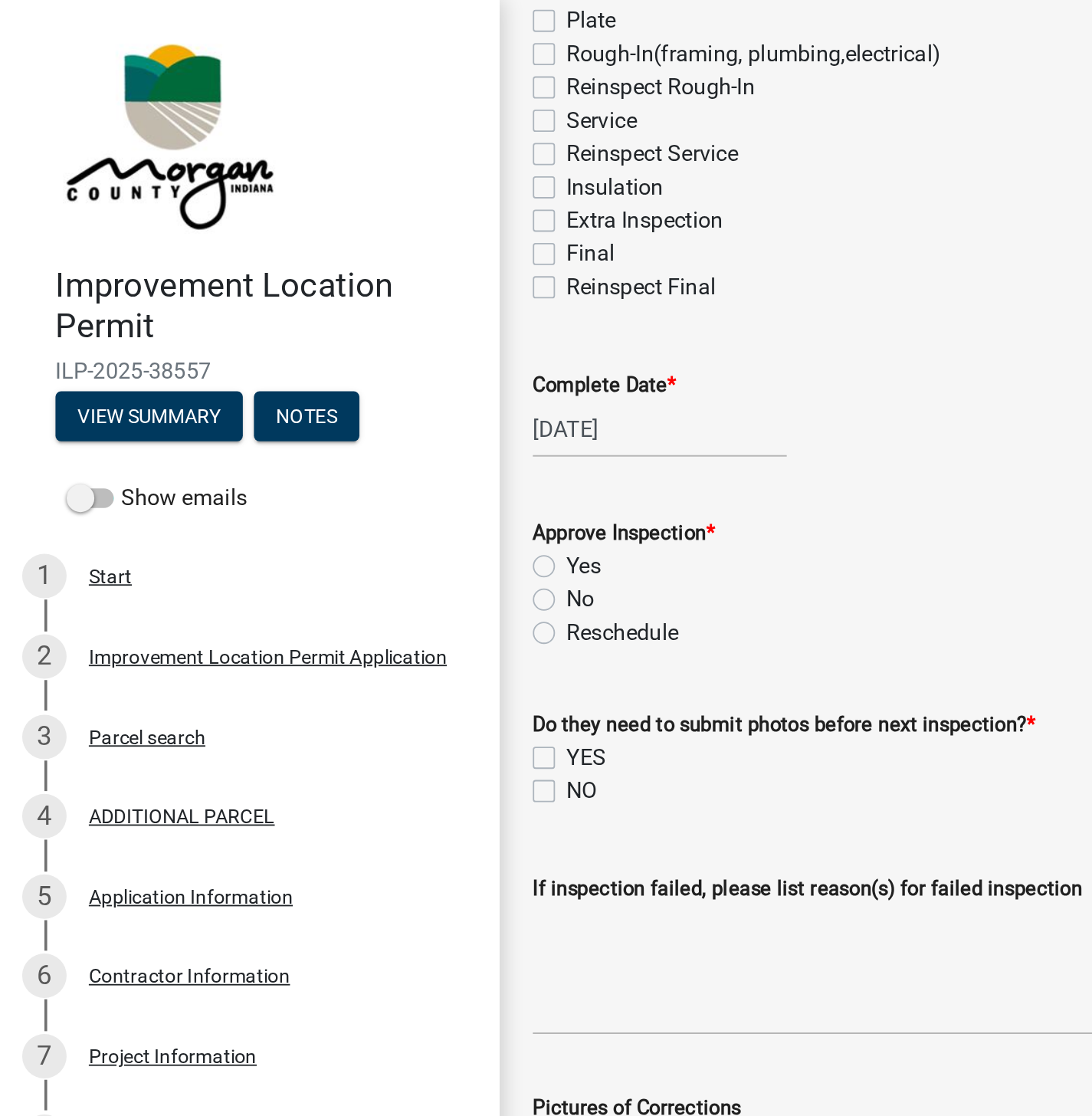
click at [313, 311] on label "Yes" at bounding box center [322, 313] width 19 height 18
click at [313, 311] on input "Yes" at bounding box center [318, 309] width 10 height 10
radio input "true"
click at [313, 437] on label "NO" at bounding box center [321, 437] width 17 height 18
click at [313, 437] on input "NO" at bounding box center [318, 433] width 10 height 10
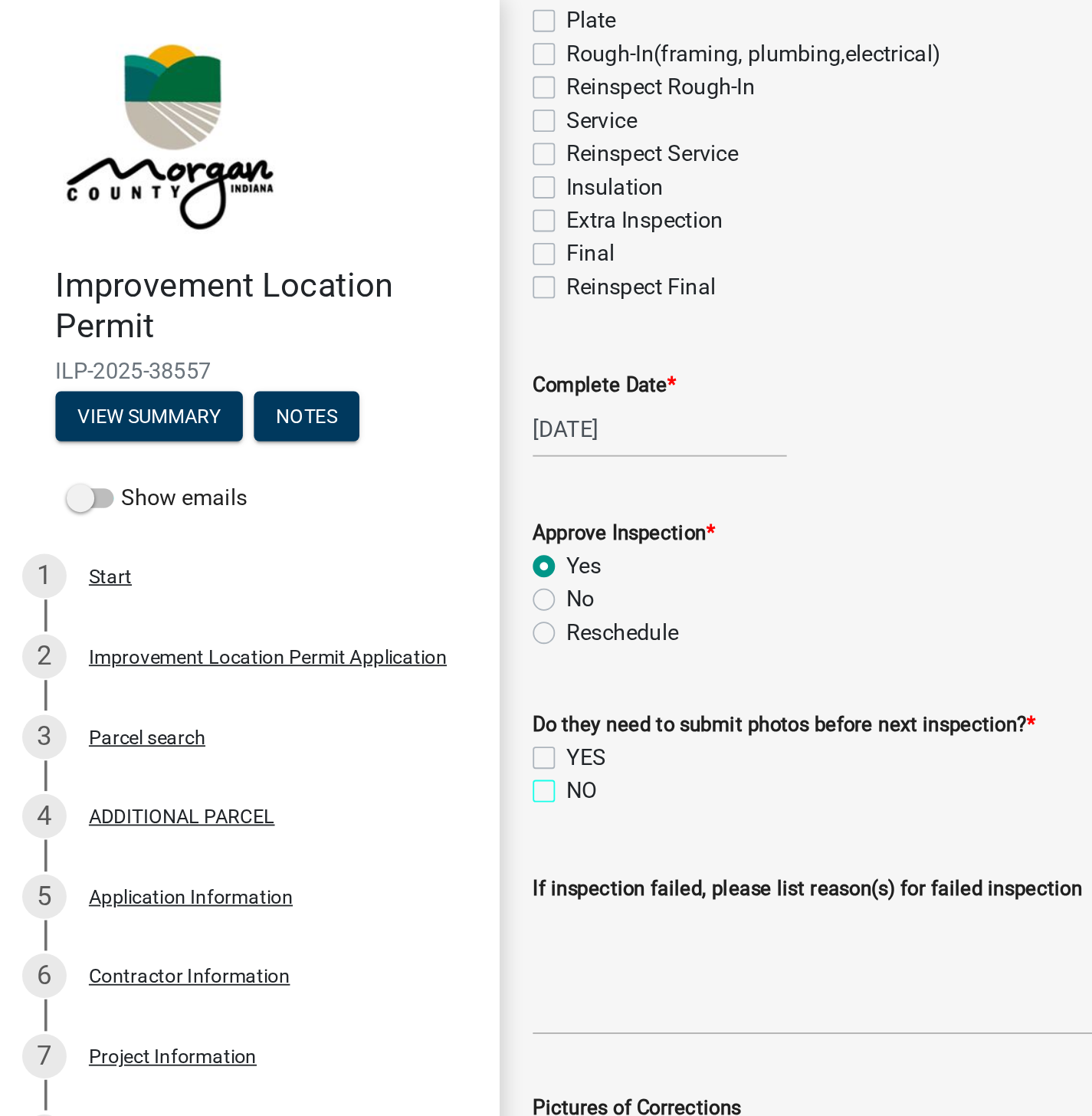
checkbox input "true"
checkbox input "false"
checkbox input "true"
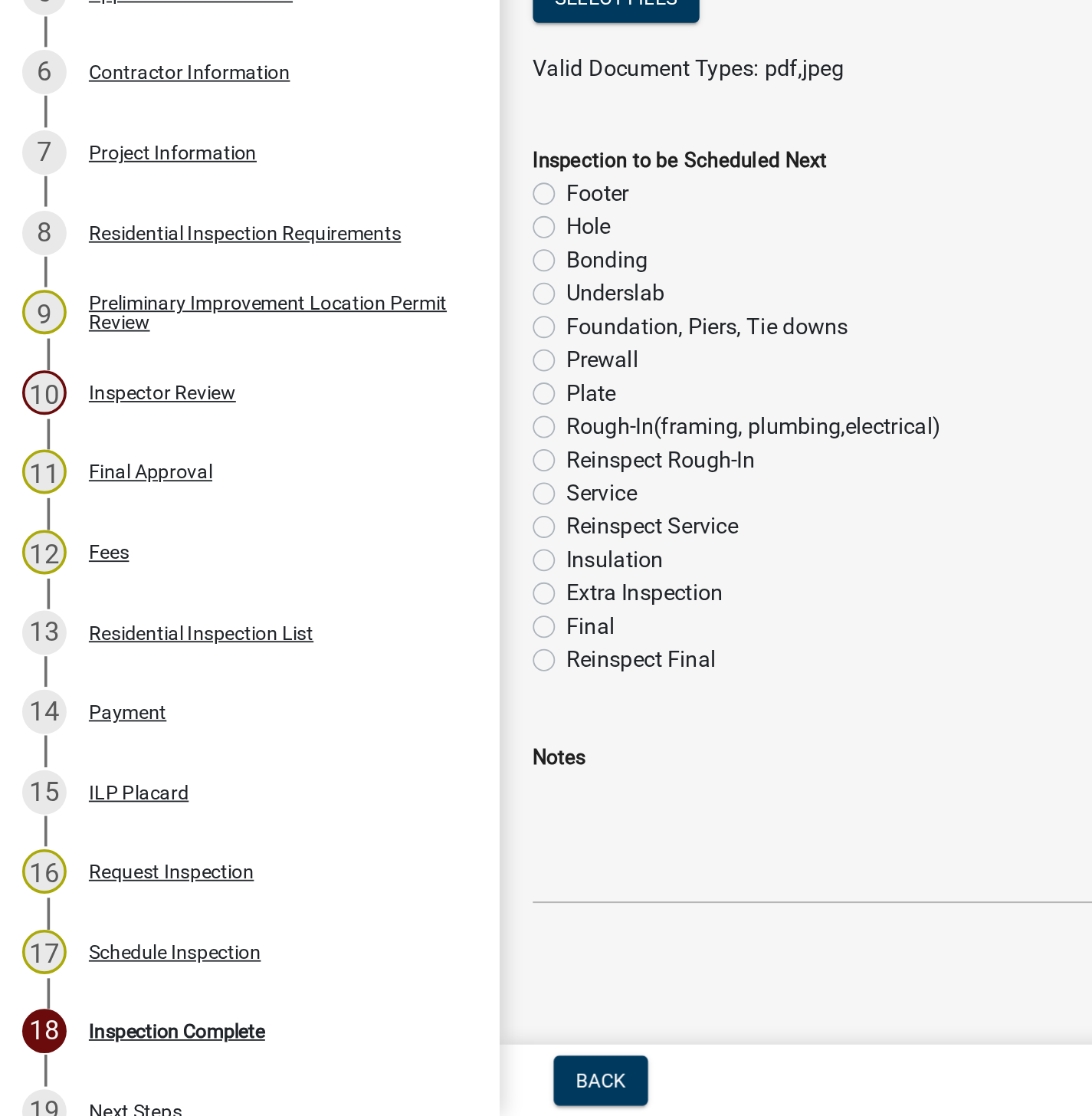
scroll to position [0, 0]
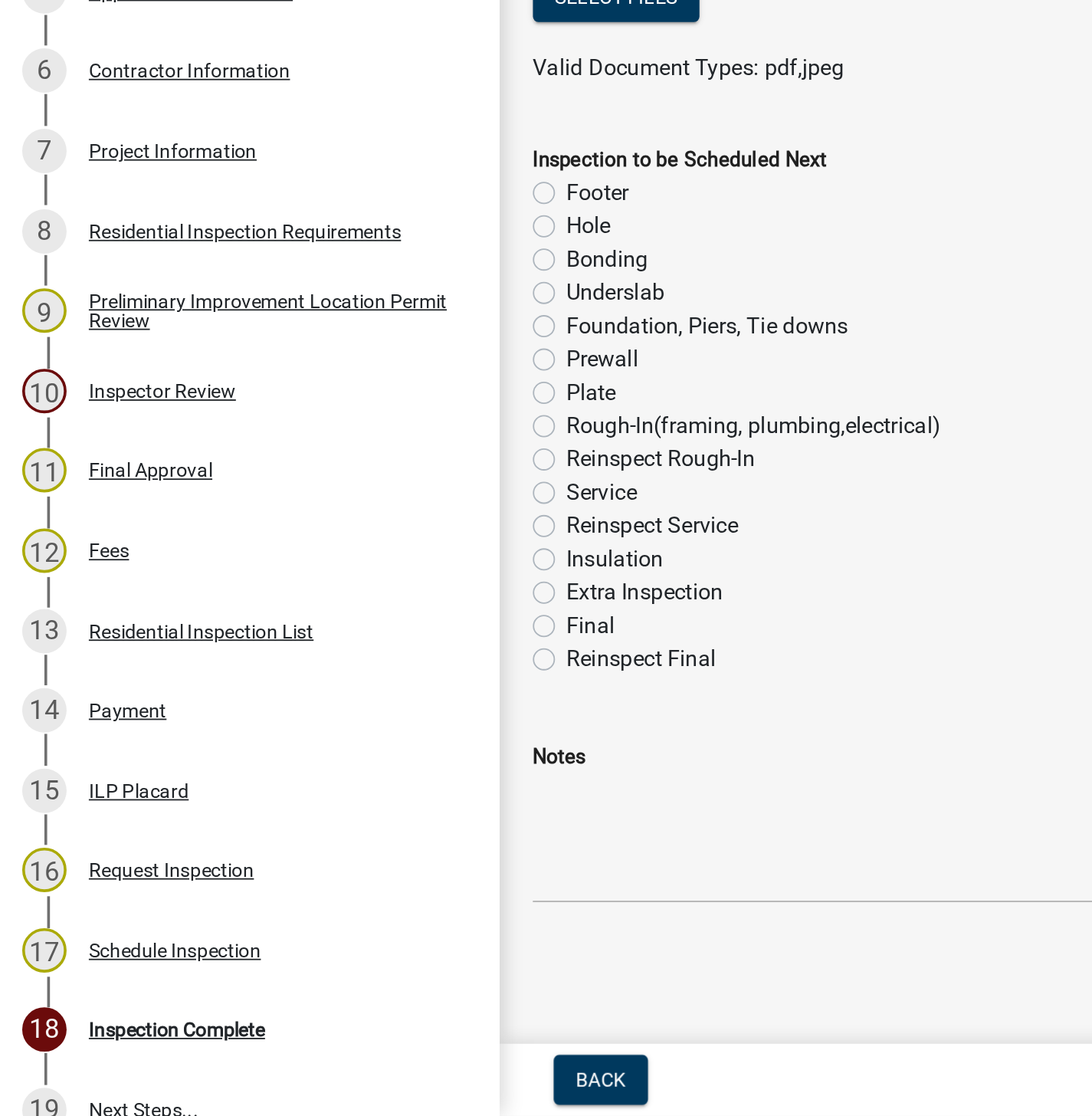
click at [313, 734] on label "Rough-In(framing, plumbing,electrical)" at bounding box center [416, 735] width 207 height 18
click at [313, 734] on input "Rough-In(framing, plumbing,electrical)" at bounding box center [318, 731] width 10 height 10
radio input "true"
click at [313, 714] on label "Plate" at bounding box center [327, 716] width 28 height 18
click at [313, 714] on input "Plate" at bounding box center [318, 712] width 10 height 10
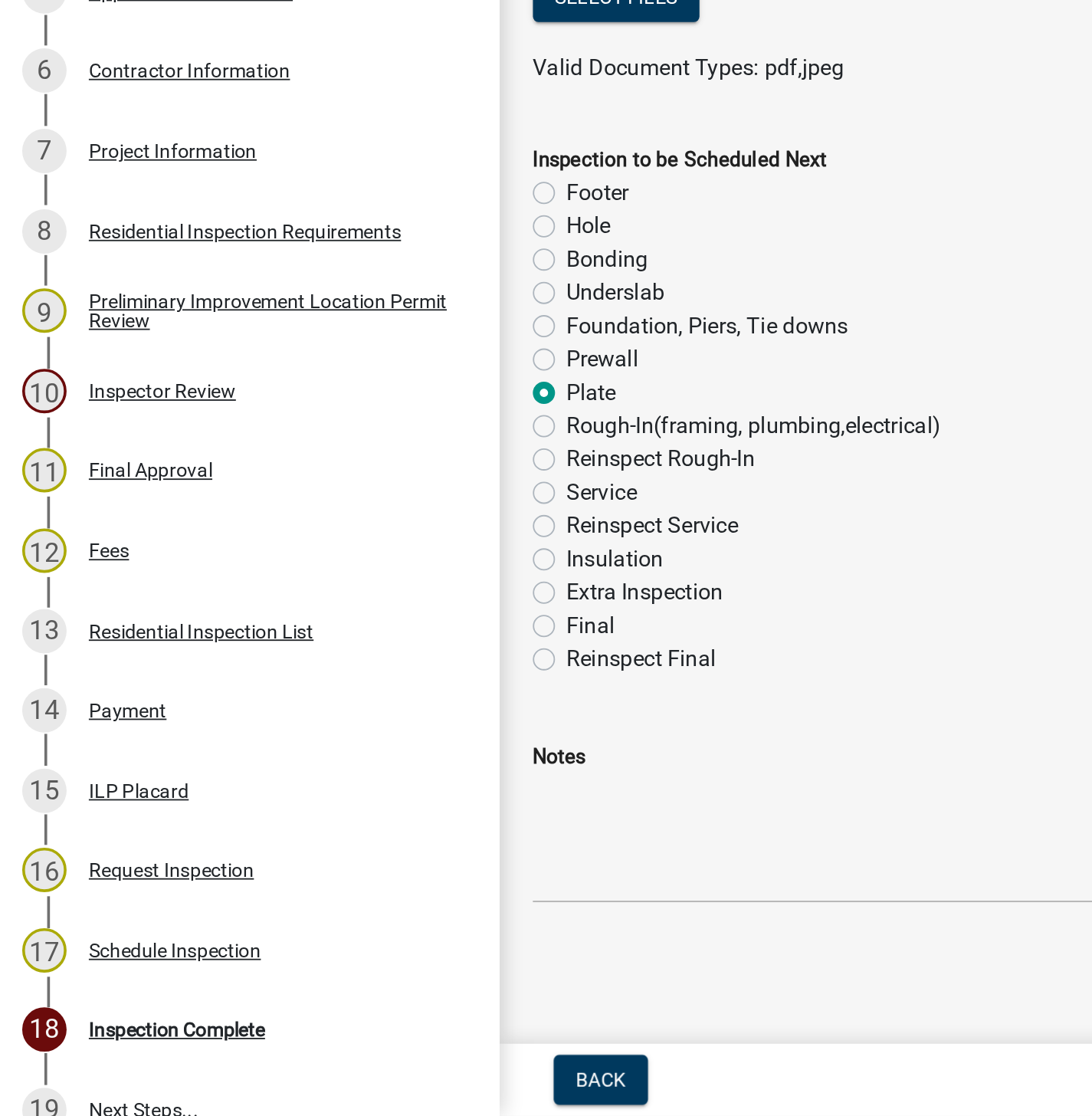
radio input "true"
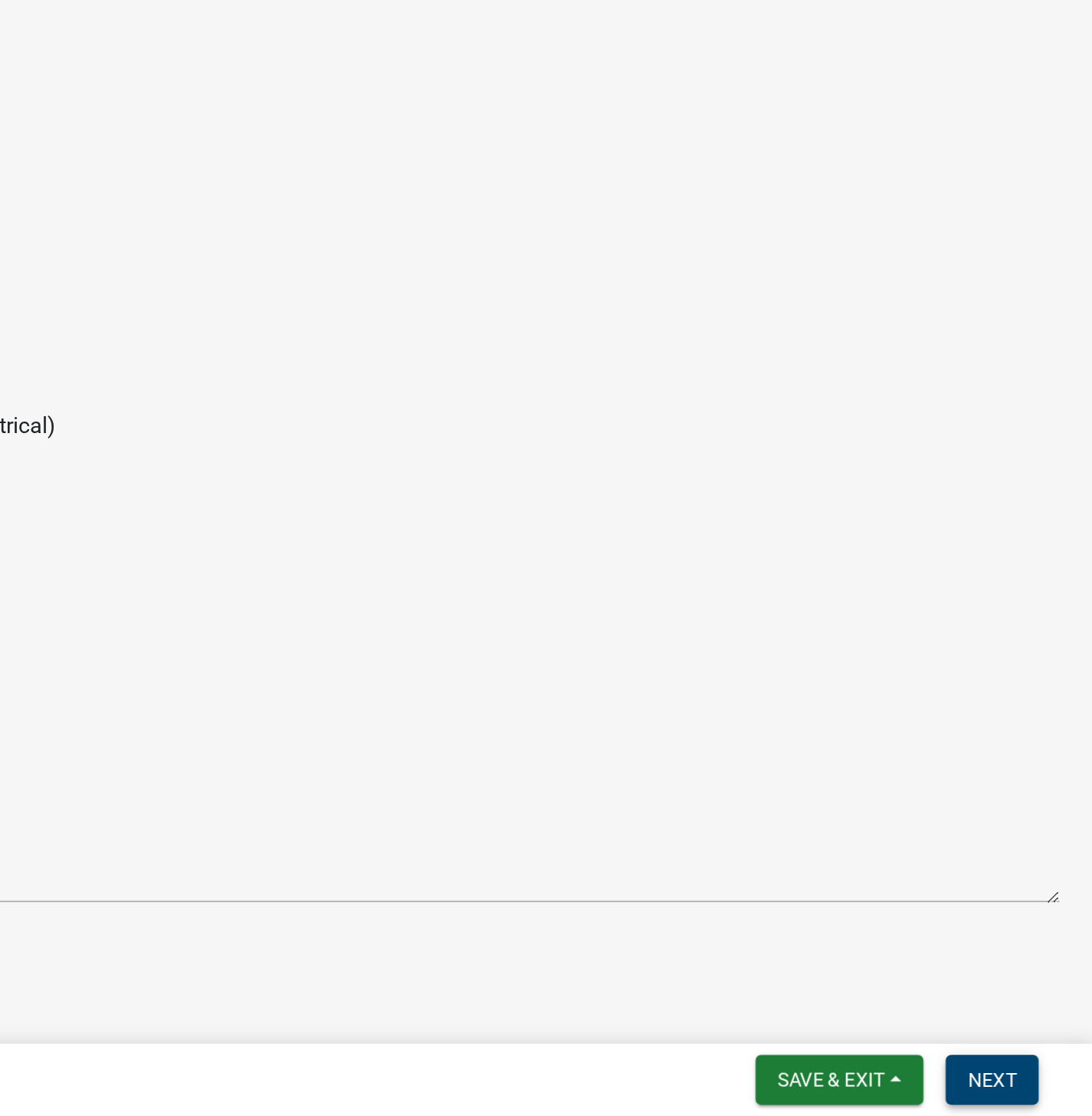
click at [1046, 1088] on button "Next" at bounding box center [1036, 1096] width 52 height 28
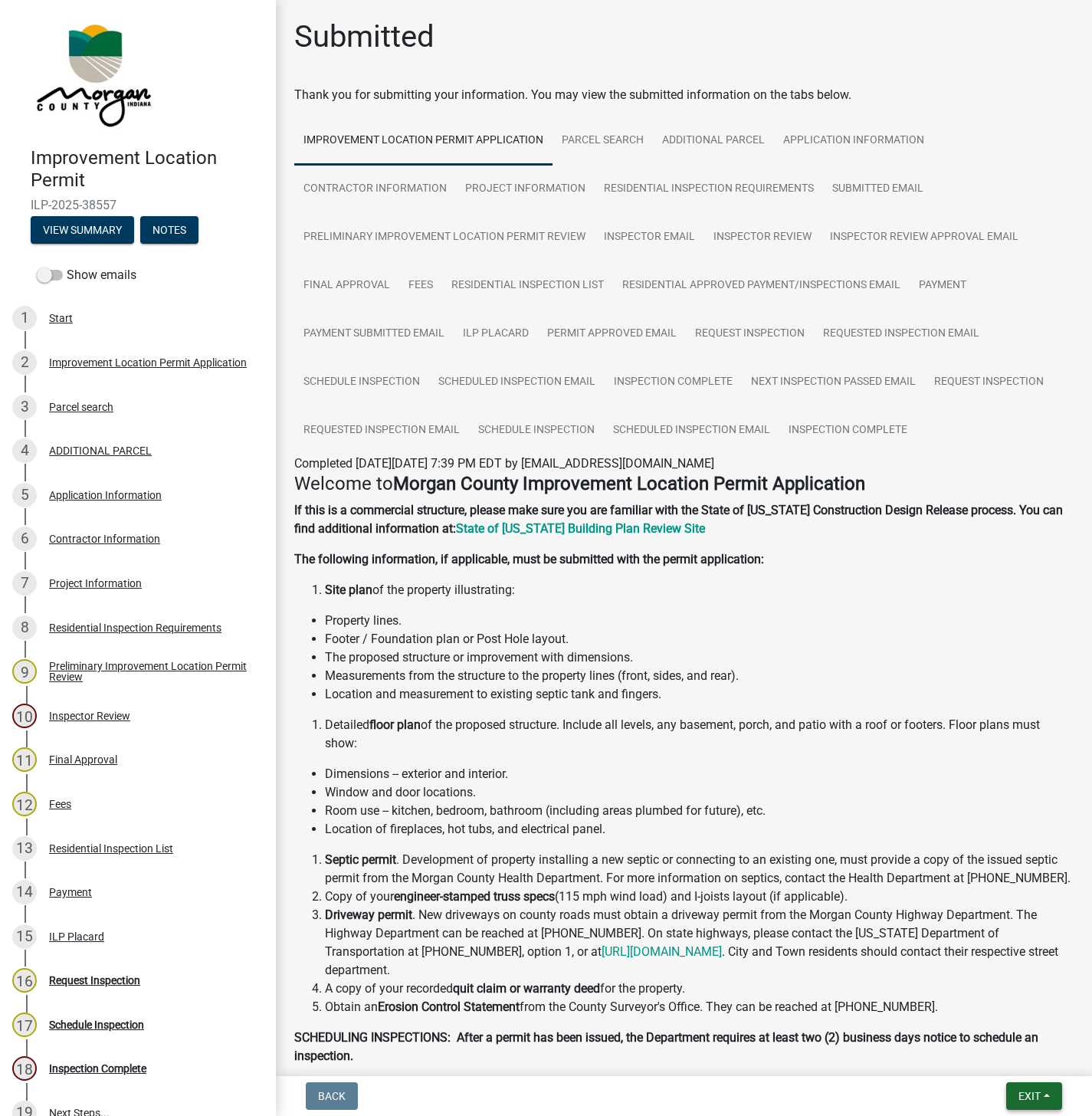
click at [1036, 1097] on span "Exit" at bounding box center [1029, 1095] width 22 height 12
click at [1002, 1053] on button "Save & Exit" at bounding box center [1000, 1056] width 122 height 37
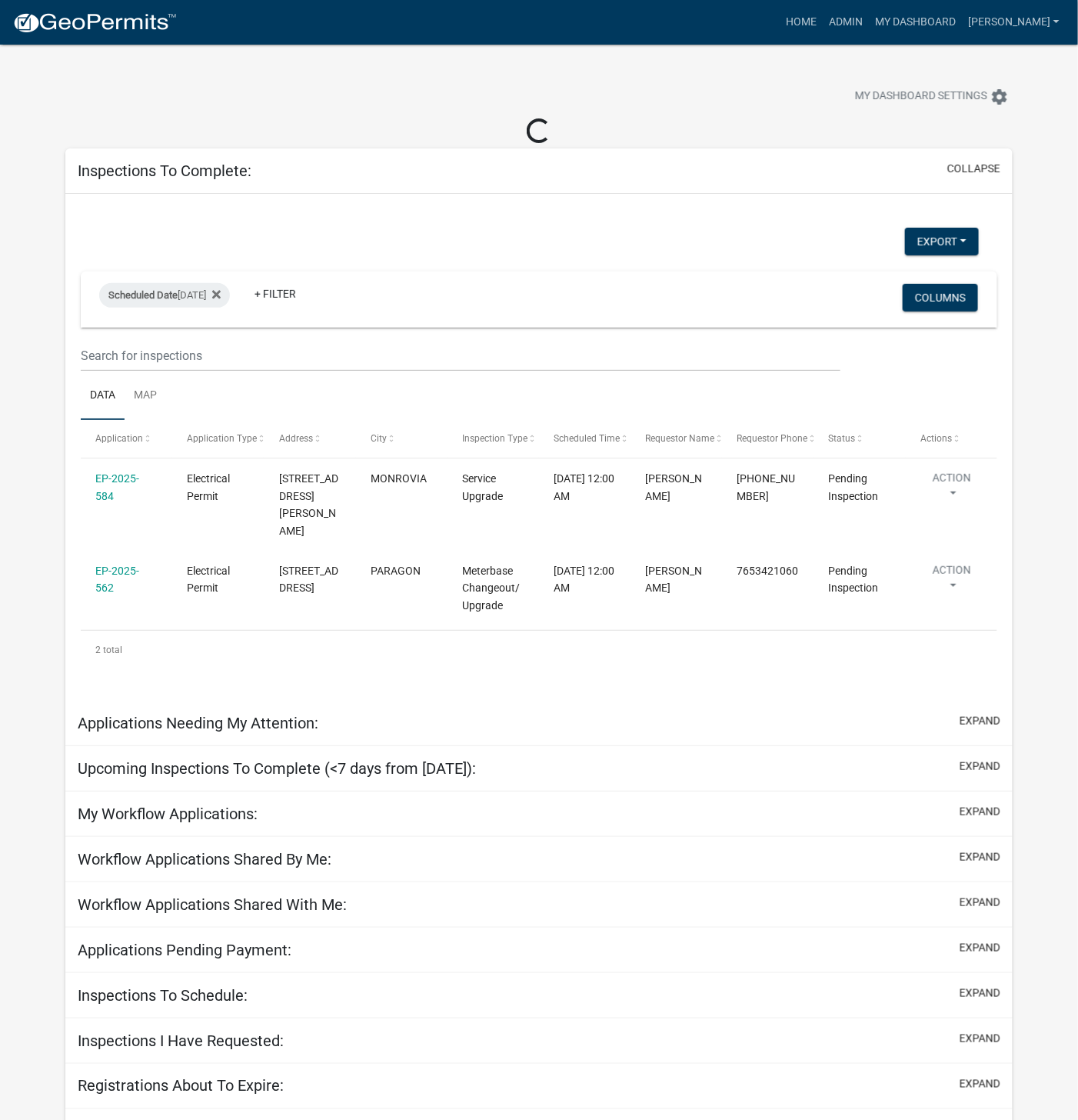
select select "1: 25"
